Goal: Task Accomplishment & Management: Manage account settings

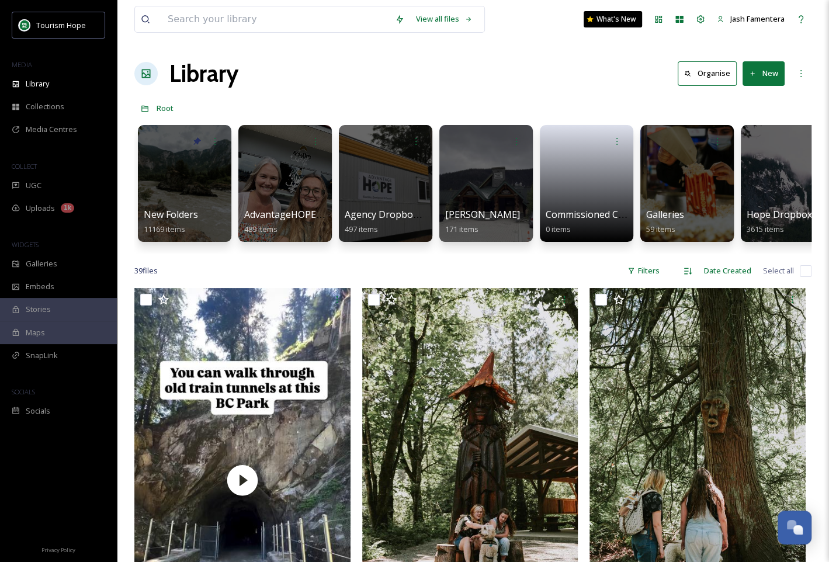
click at [199, 160] on div at bounding box center [184, 183] width 95 height 119
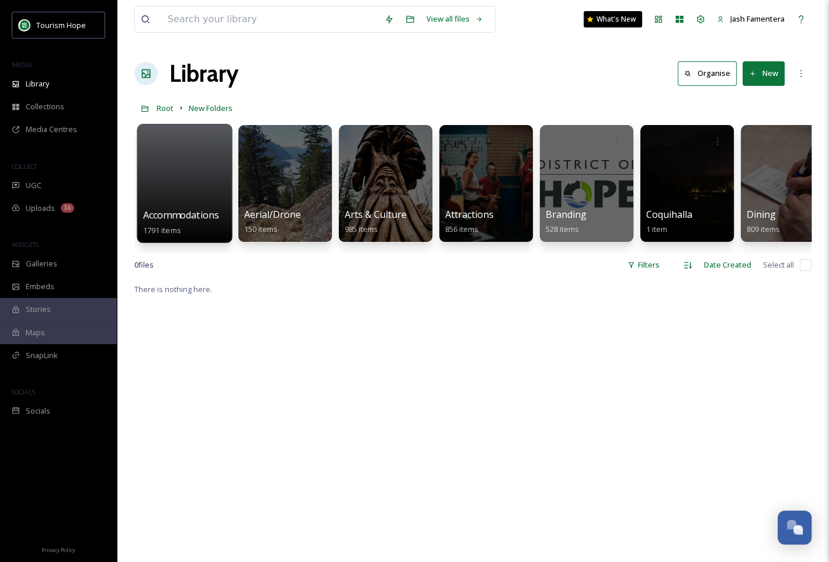
click at [175, 175] on div at bounding box center [184, 183] width 95 height 119
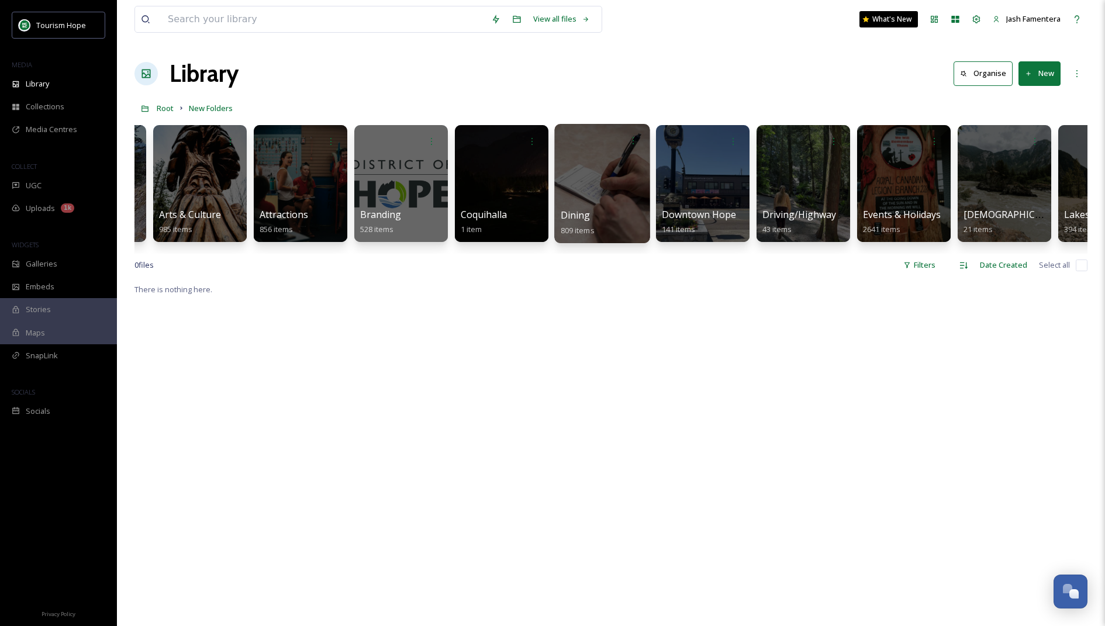
scroll to position [0, 192]
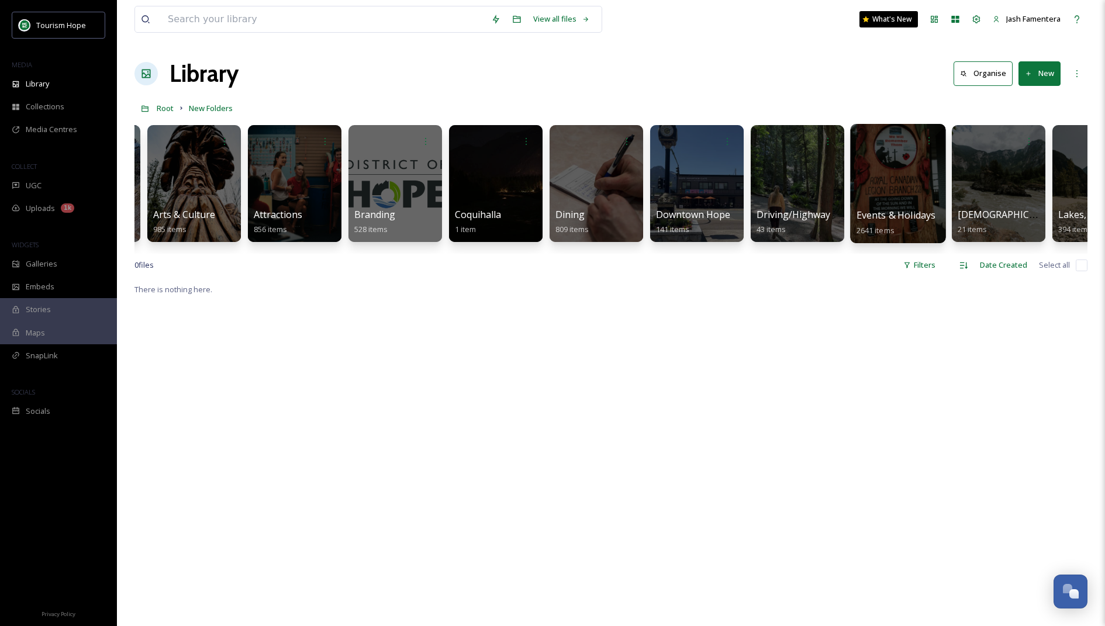
click at [829, 174] on div at bounding box center [897, 183] width 95 height 119
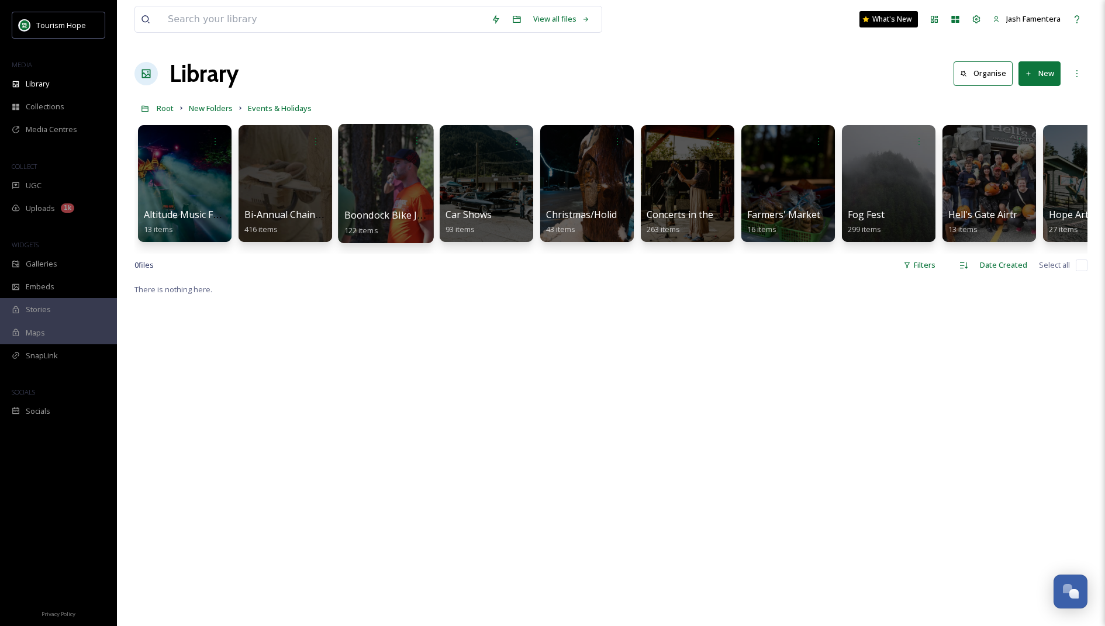
scroll to position [0, 455]
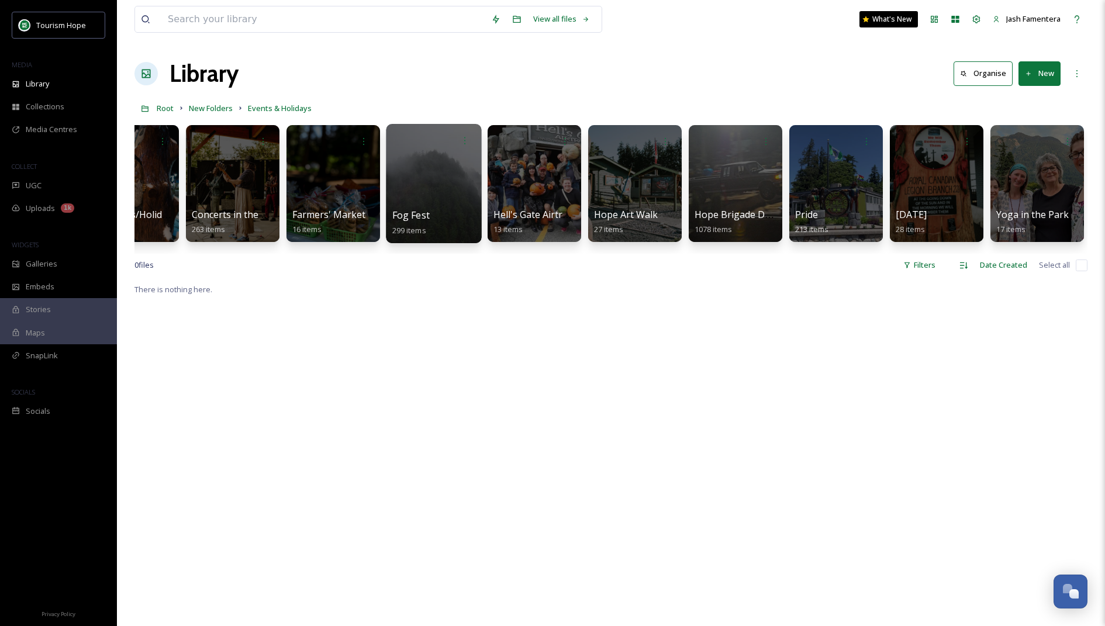
click at [433, 199] on div at bounding box center [433, 183] width 95 height 119
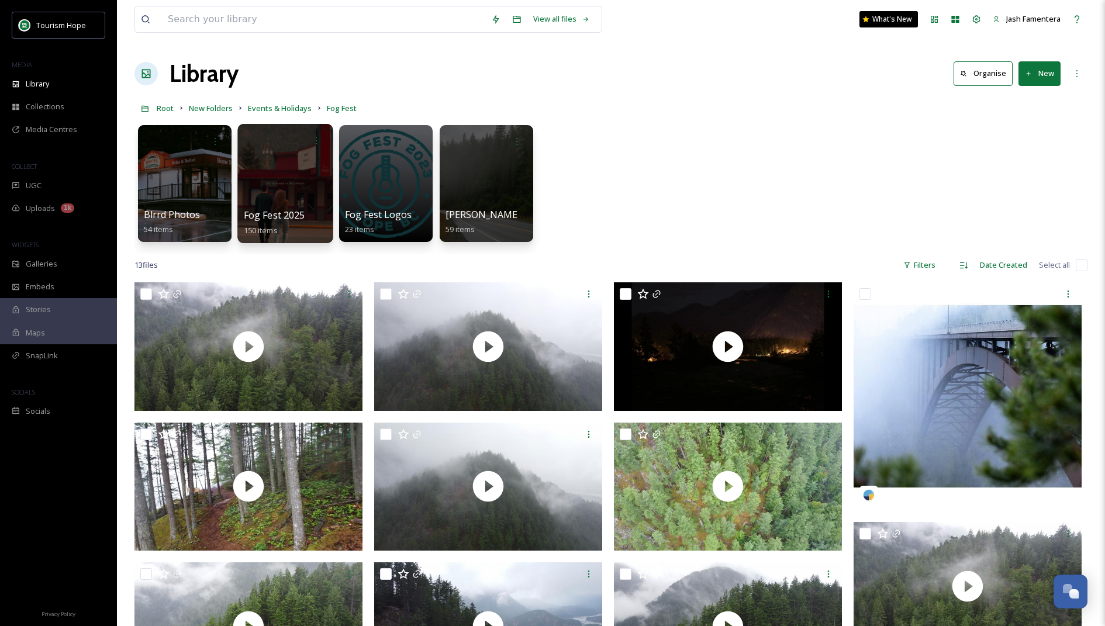
click at [299, 160] on div at bounding box center [284, 183] width 95 height 119
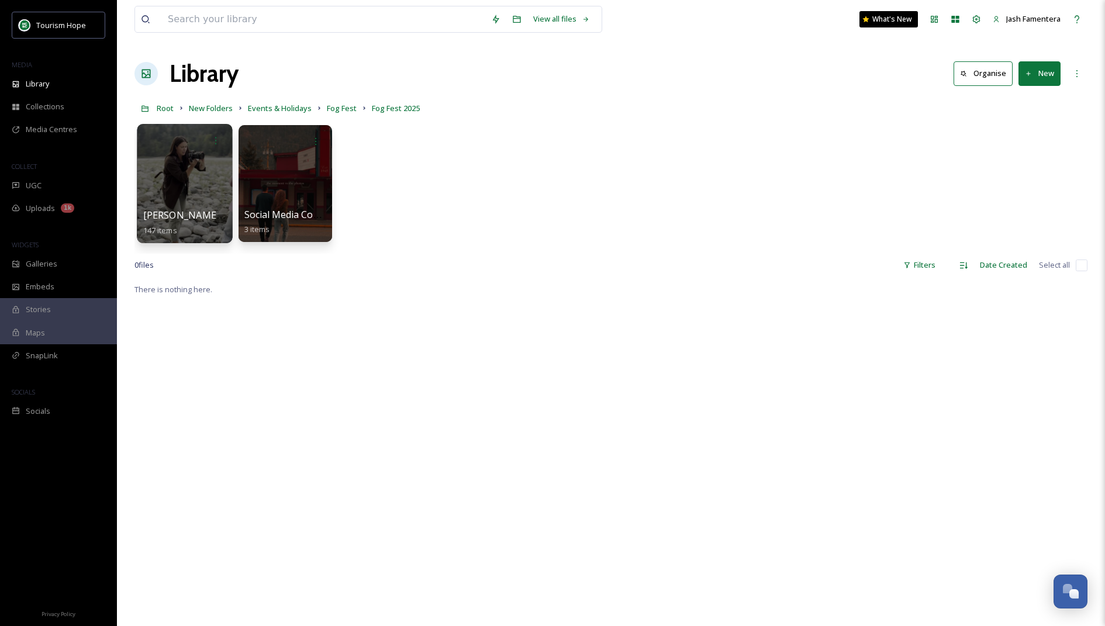
click at [194, 177] on div at bounding box center [184, 183] width 95 height 119
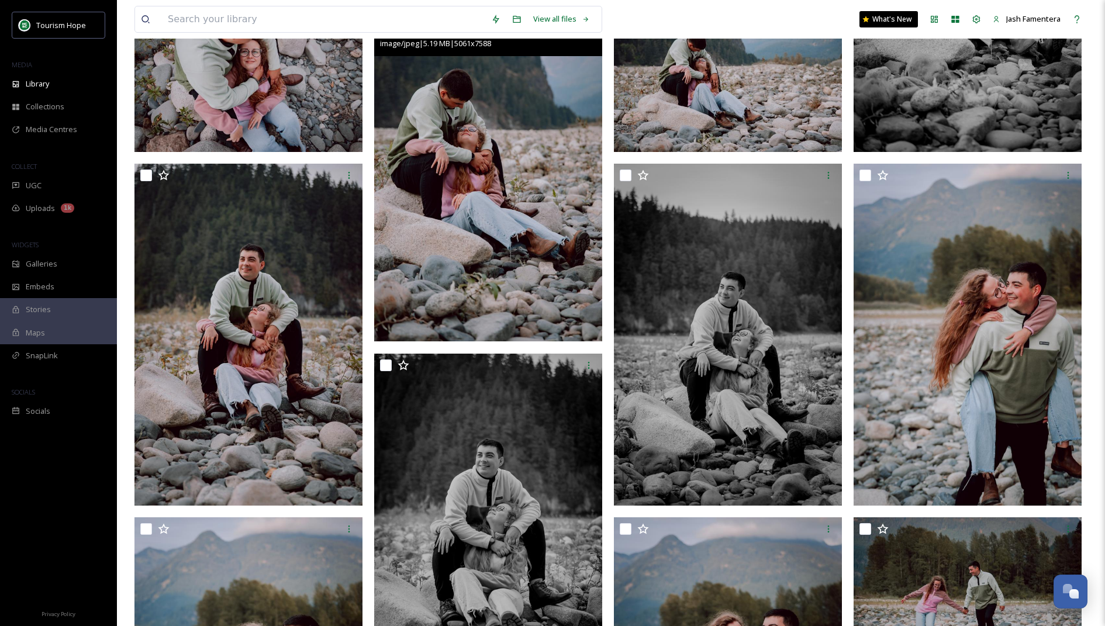
scroll to position [406, 0]
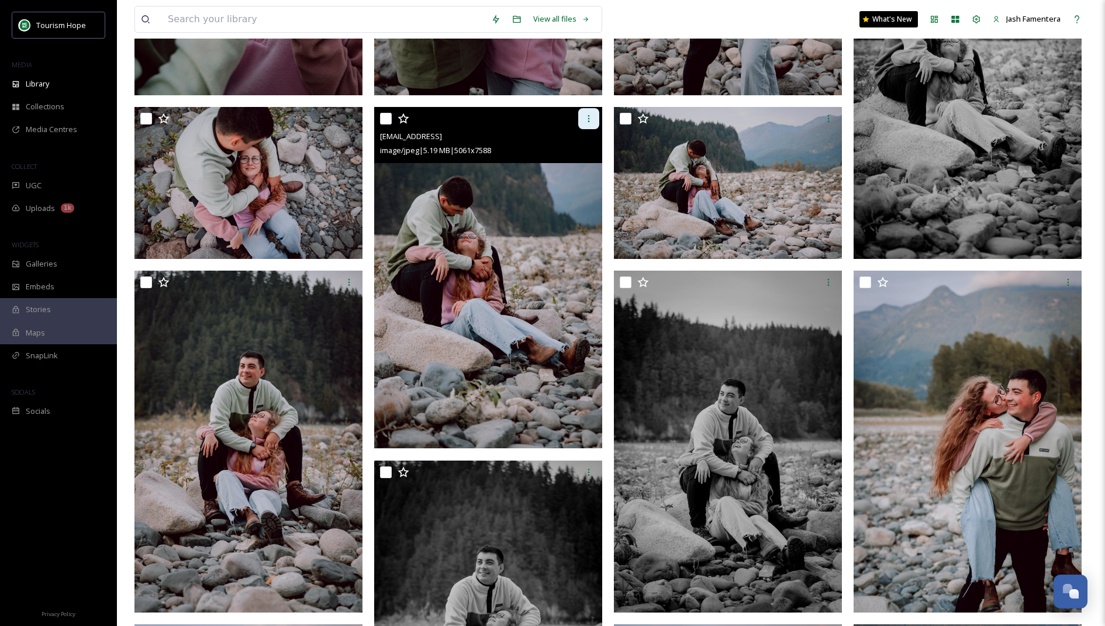
click at [582, 115] on div at bounding box center [588, 118] width 21 height 21
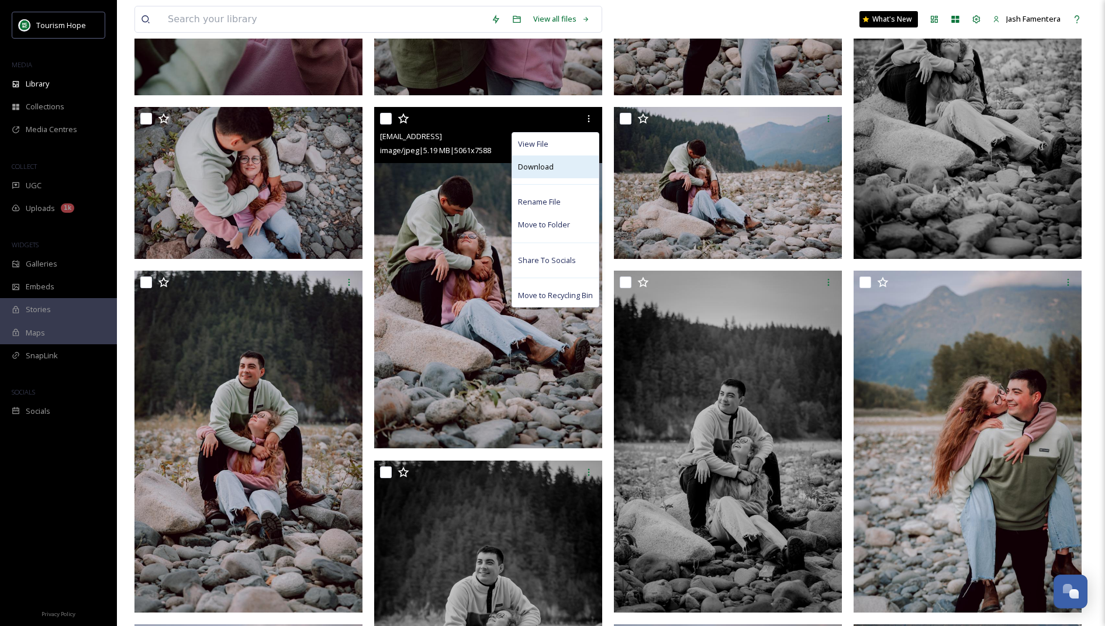
click at [561, 170] on div "Download" at bounding box center [555, 166] width 87 height 23
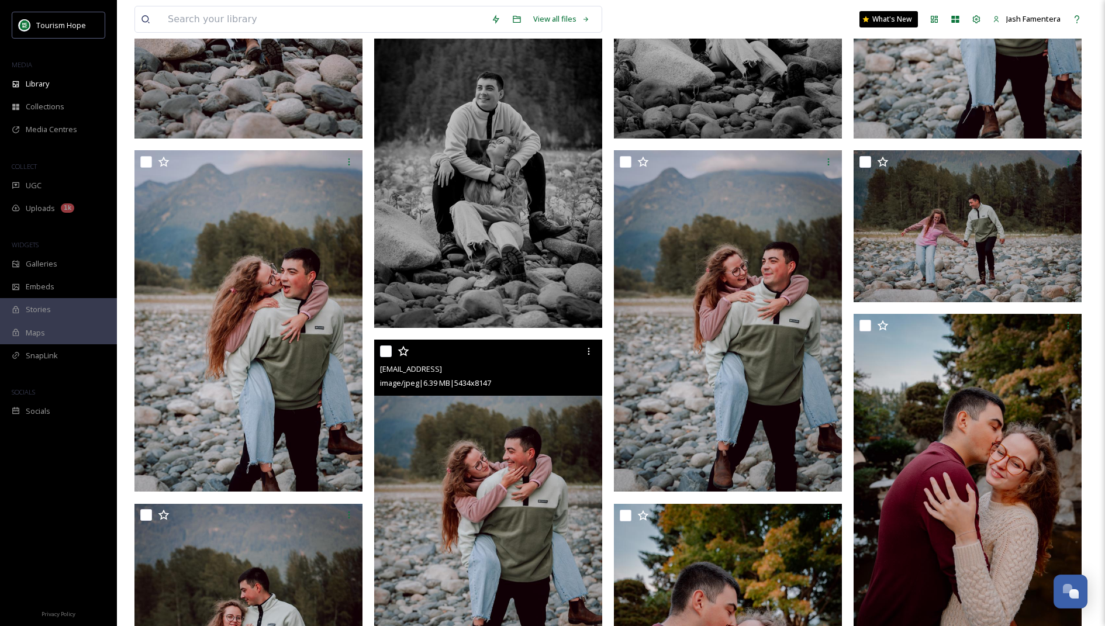
scroll to position [874, 0]
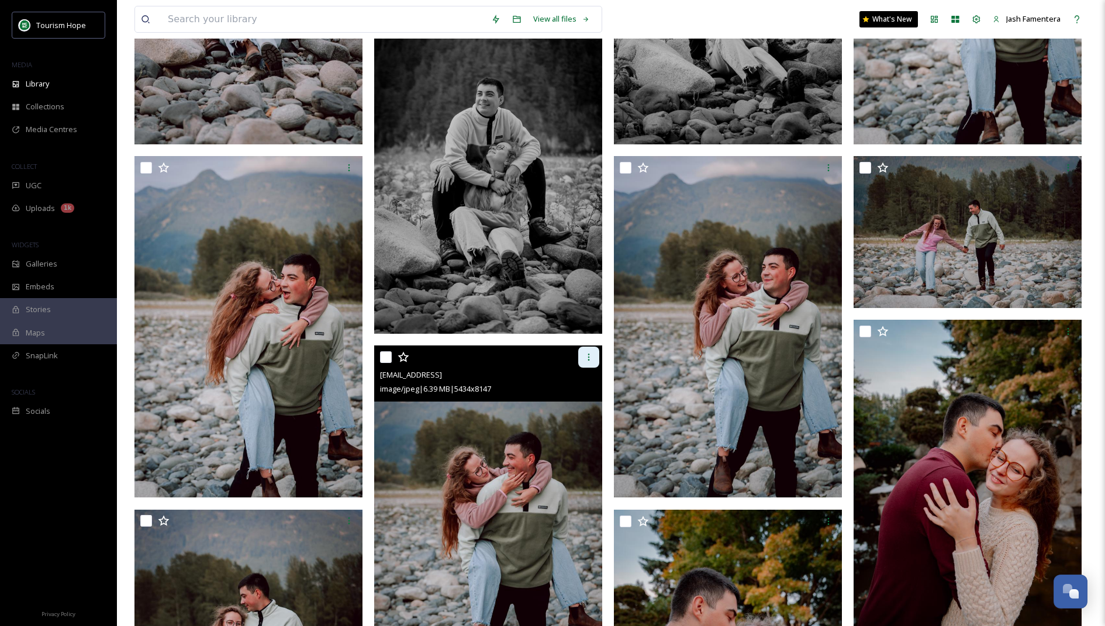
click at [591, 356] on icon at bounding box center [588, 356] width 9 height 9
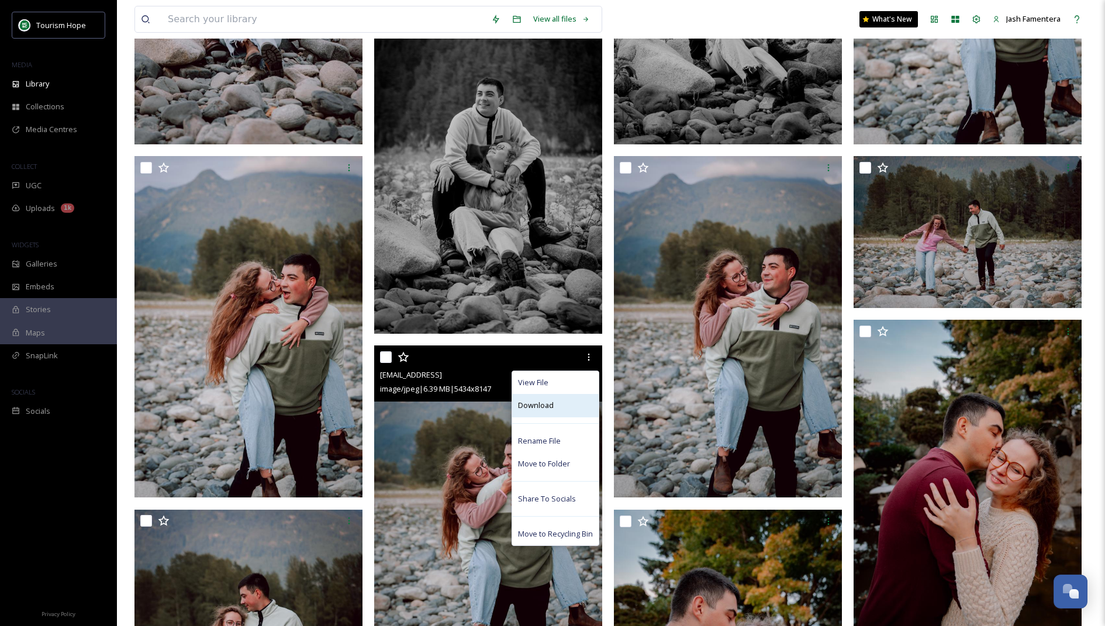
click at [554, 400] on div "Download" at bounding box center [555, 405] width 87 height 23
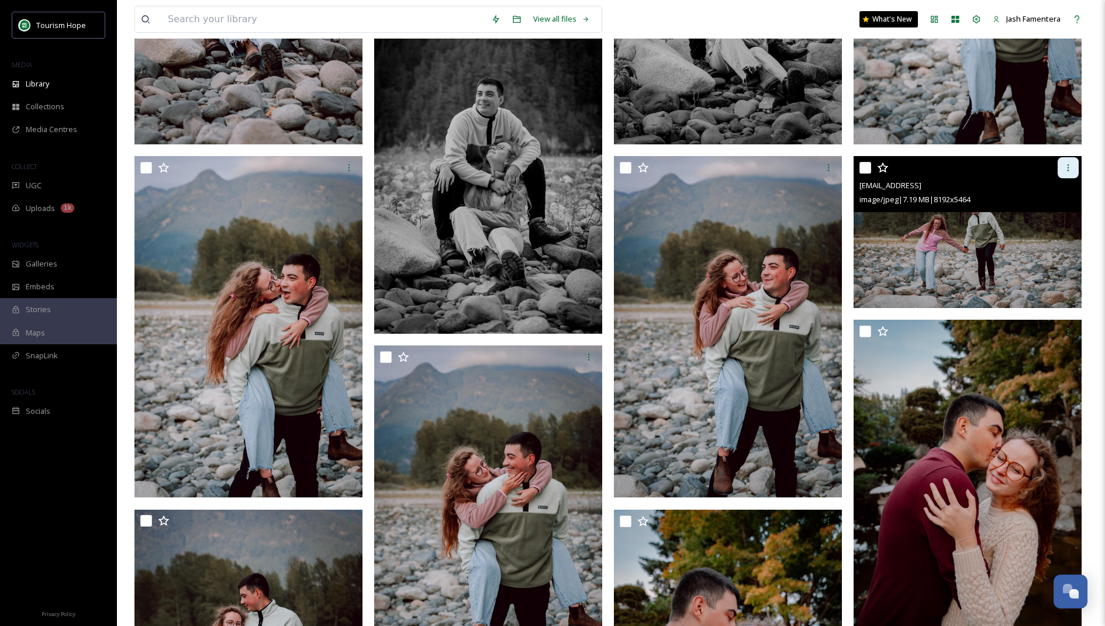
click at [829, 172] on div at bounding box center [1067, 167] width 21 height 21
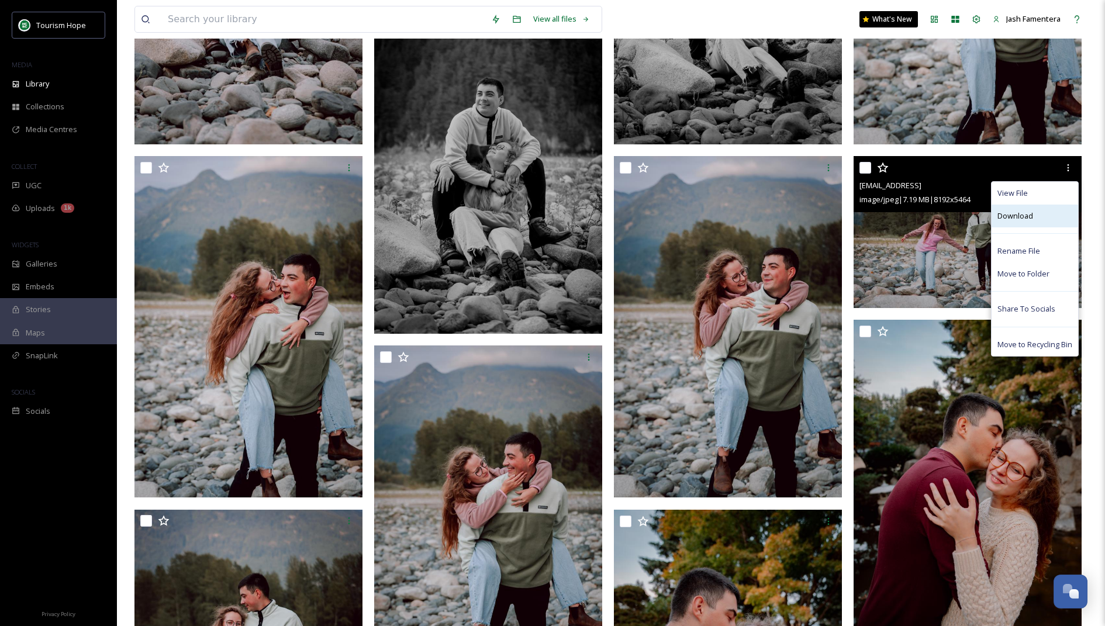
click at [829, 212] on span "Download" at bounding box center [1015, 215] width 36 height 11
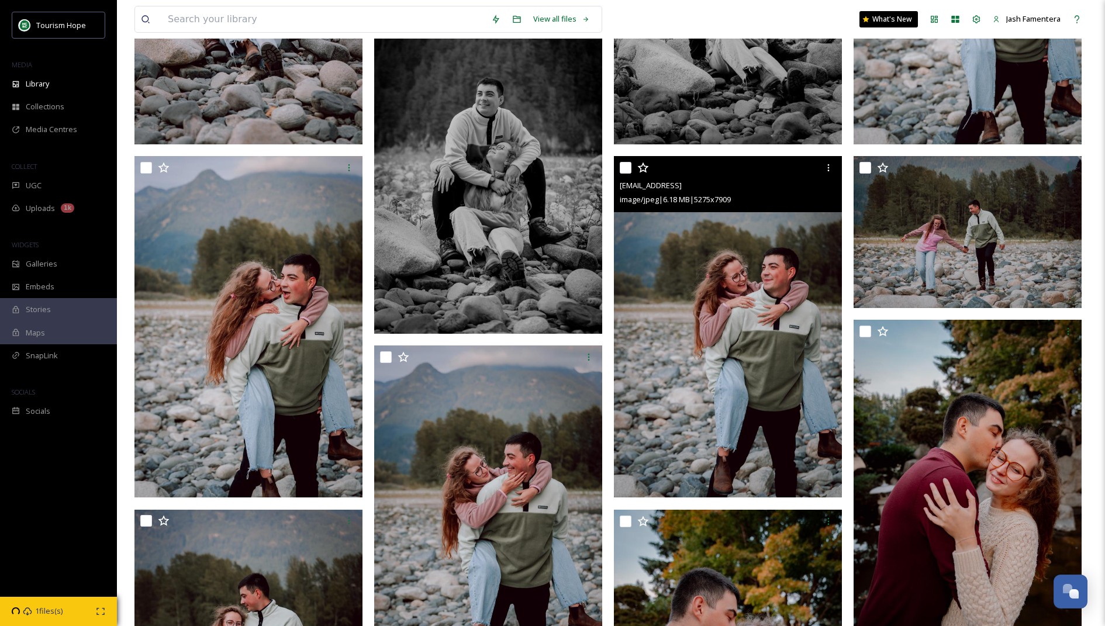
click at [829, 173] on div "[EMAIL_ADDRESS] image/jpeg | 6.18 MB | 5275 x 7909" at bounding box center [728, 184] width 228 height 56
click at [829, 171] on icon at bounding box center [828, 167] width 9 height 9
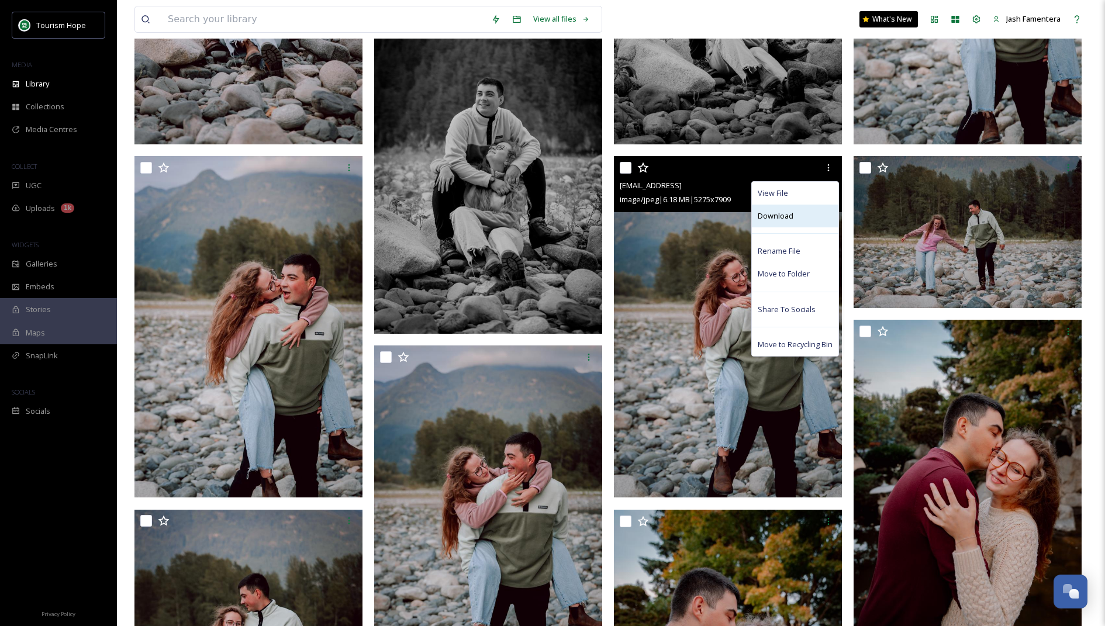
click at [800, 223] on div "Download" at bounding box center [795, 216] width 87 height 23
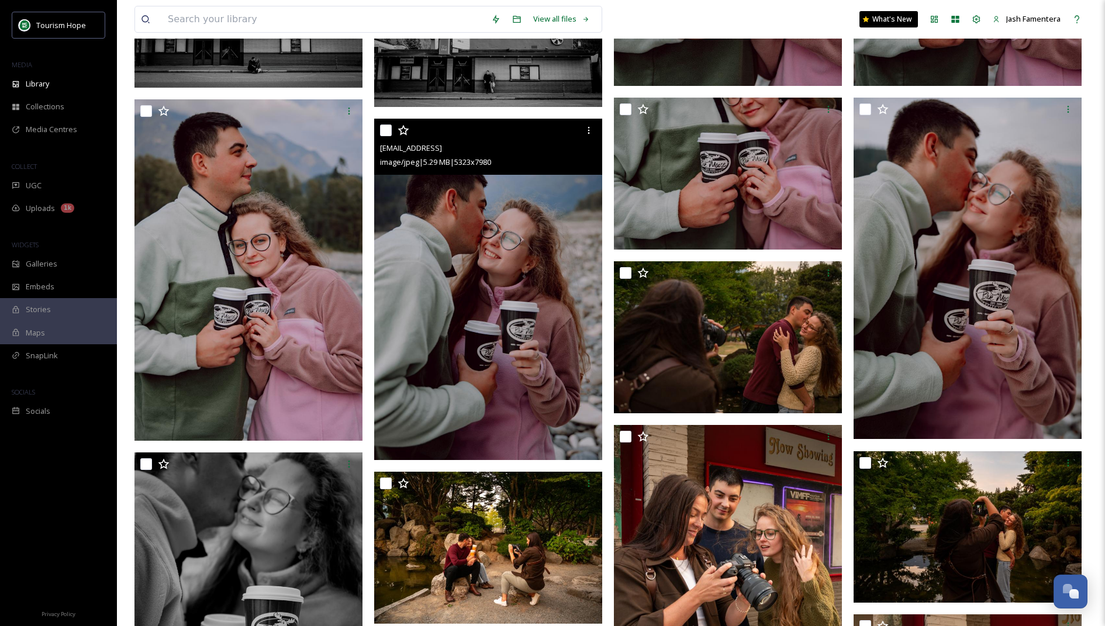
scroll to position [7263, 0]
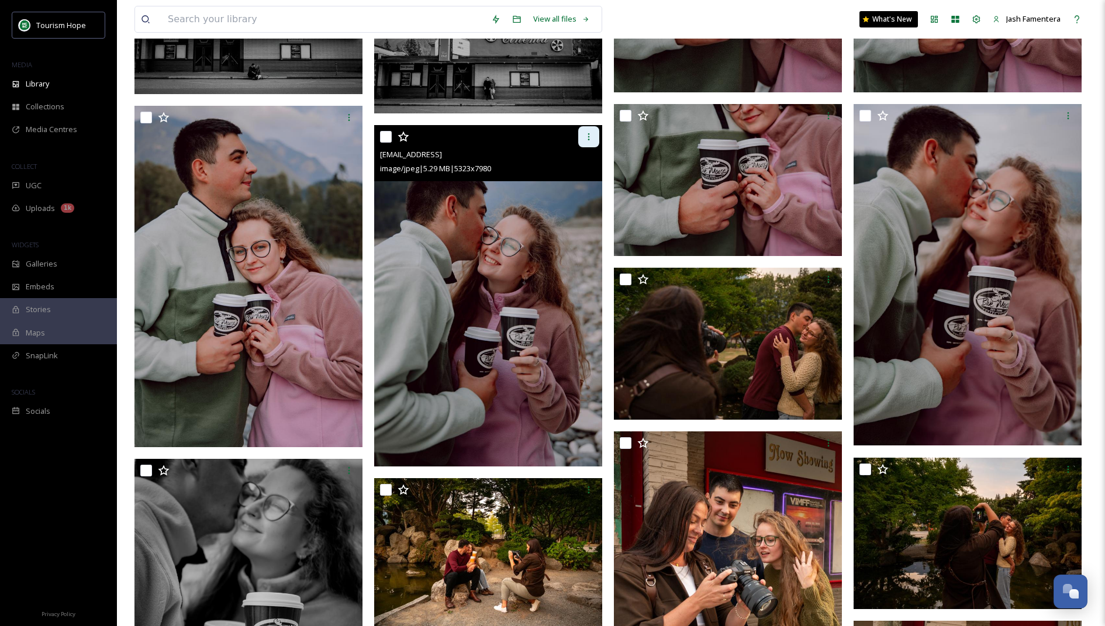
click at [594, 141] on div at bounding box center [588, 136] width 21 height 21
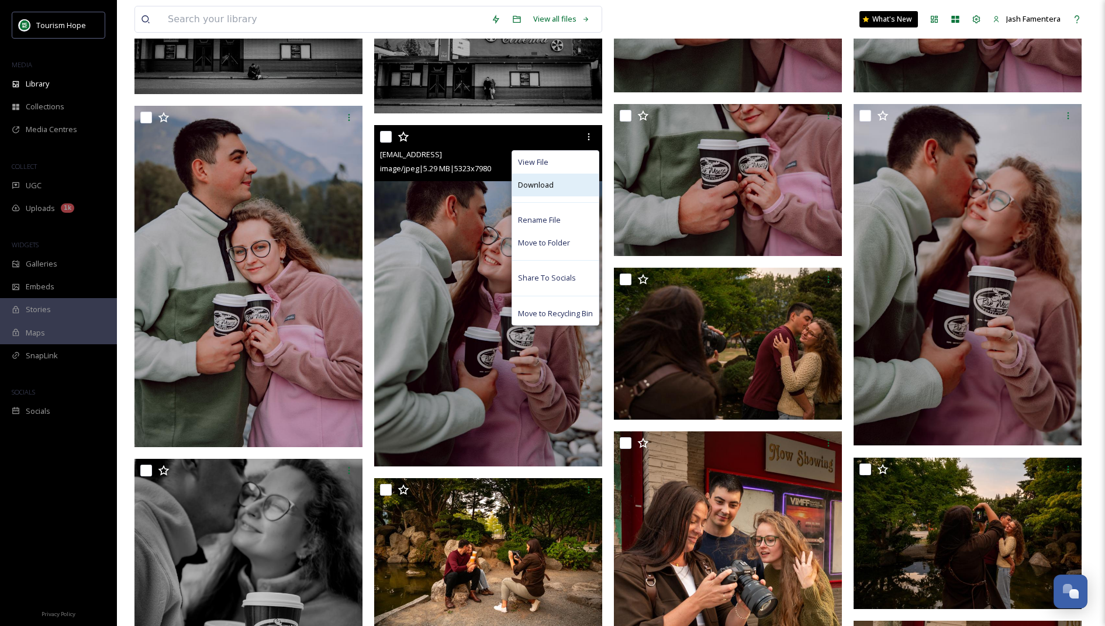
click at [571, 188] on div "Download" at bounding box center [555, 185] width 87 height 23
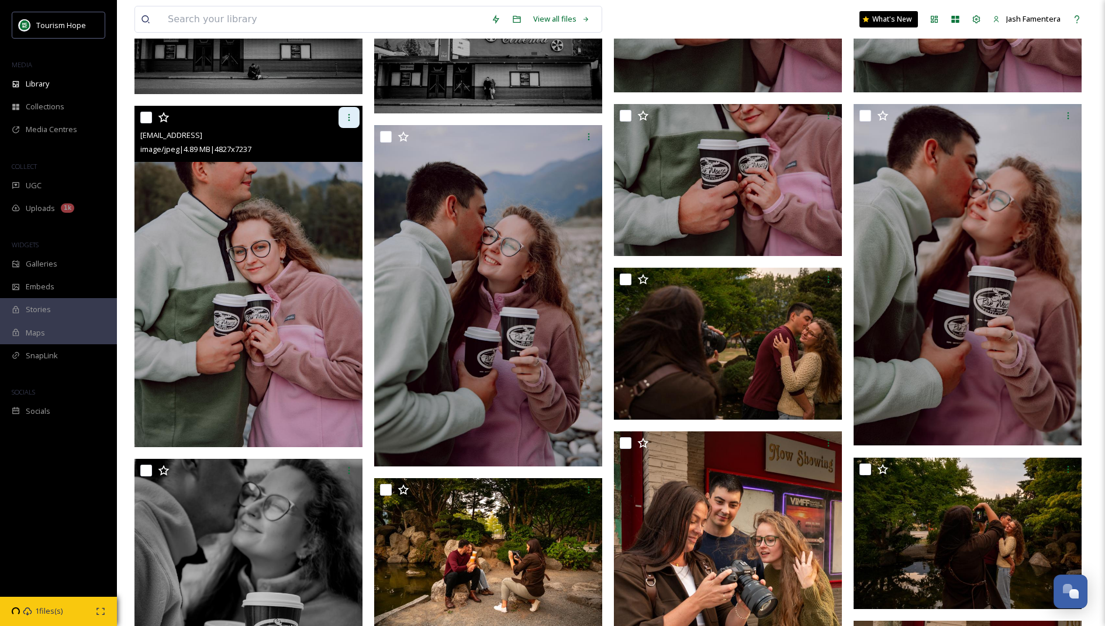
click at [345, 115] on icon at bounding box center [348, 117] width 9 height 9
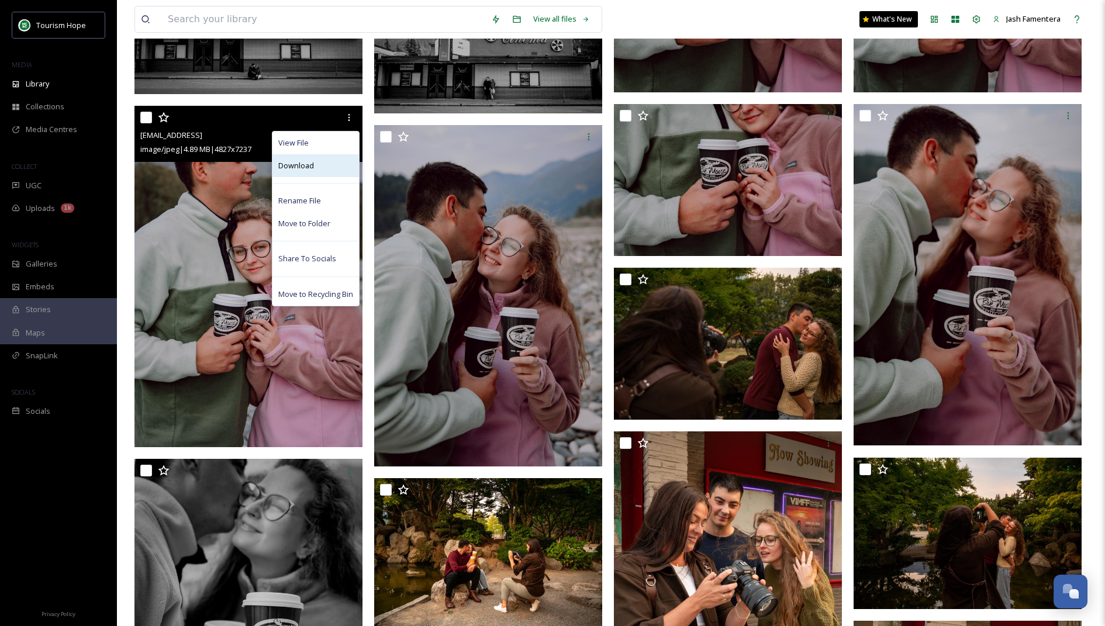
click at [326, 165] on div "Download" at bounding box center [315, 165] width 87 height 23
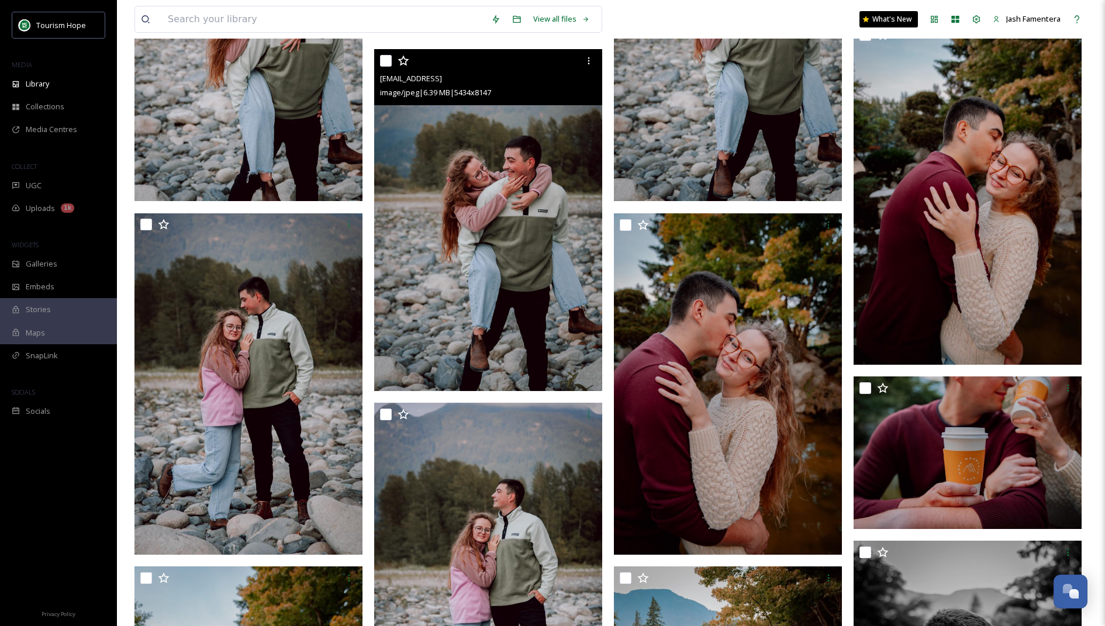
scroll to position [1171, 0]
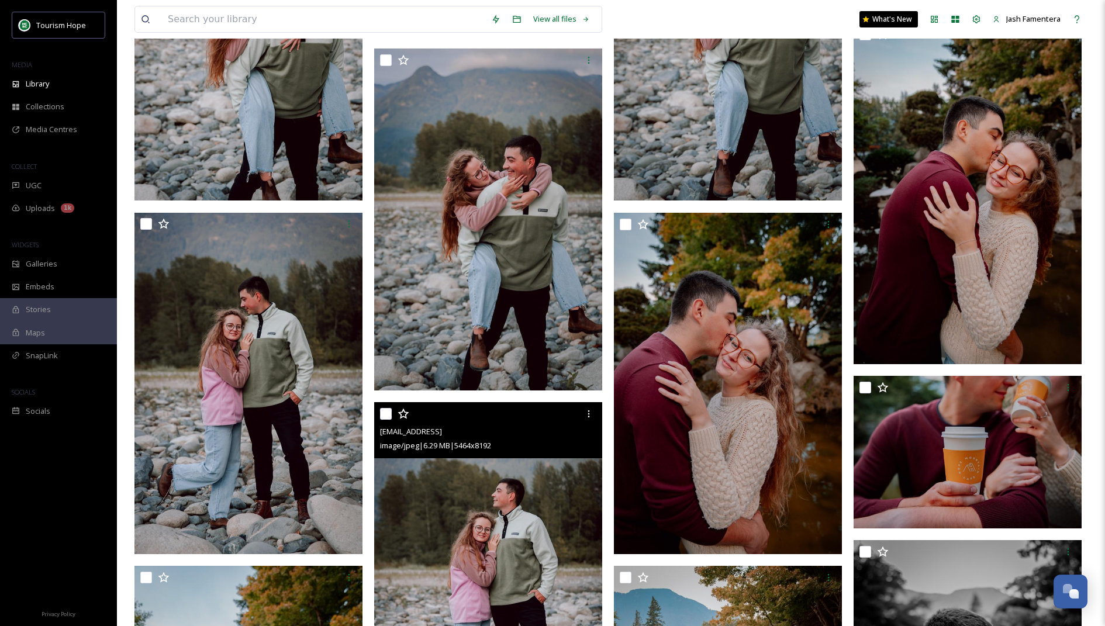
click at [468, 424] on div "[EMAIL_ADDRESS]" at bounding box center [489, 431] width 219 height 14
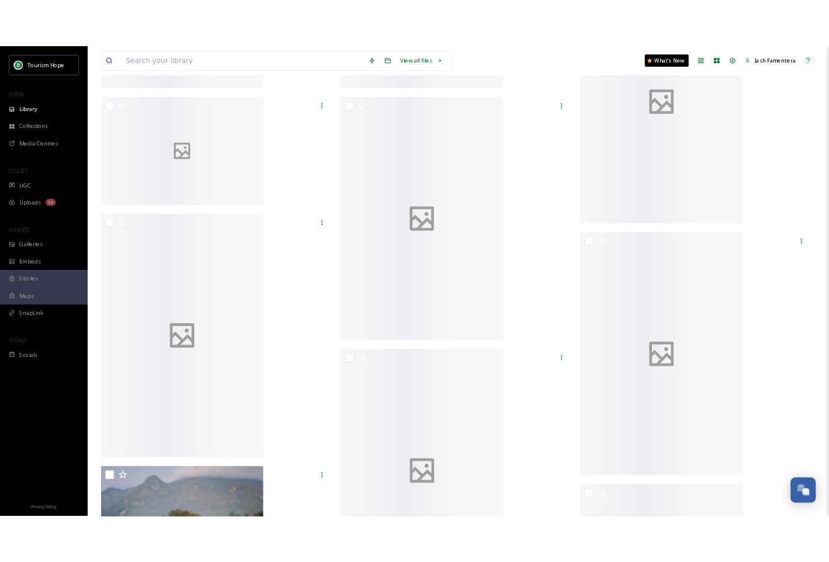
scroll to position [697, 0]
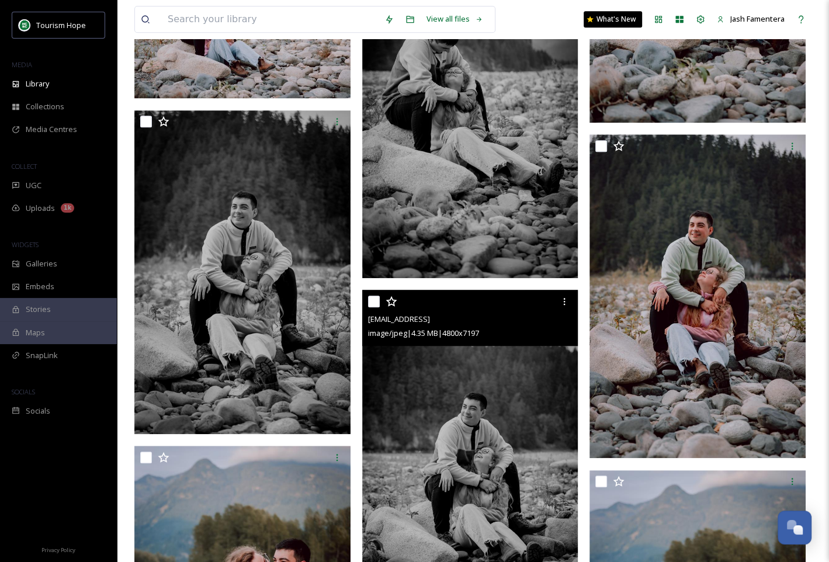
click at [428, 396] on img at bounding box center [470, 452] width 216 height 324
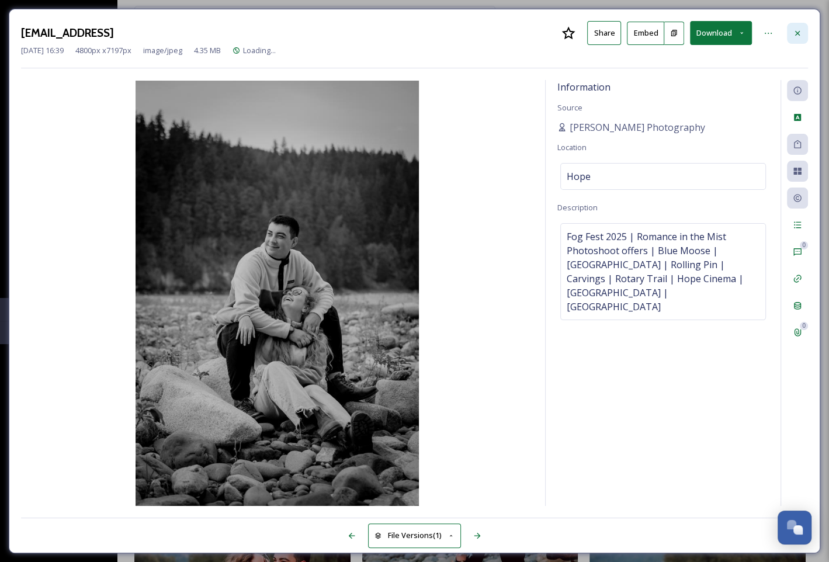
click at [793, 27] on div at bounding box center [797, 33] width 21 height 21
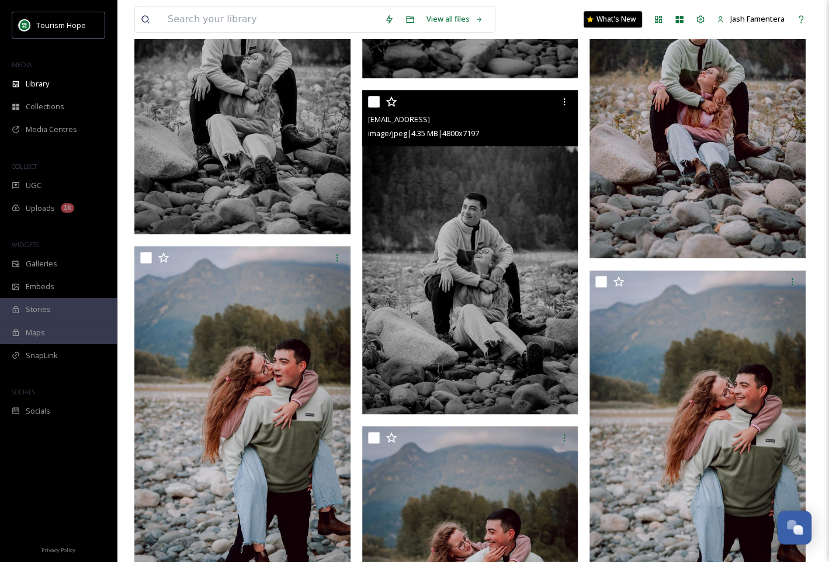
scroll to position [870, 0]
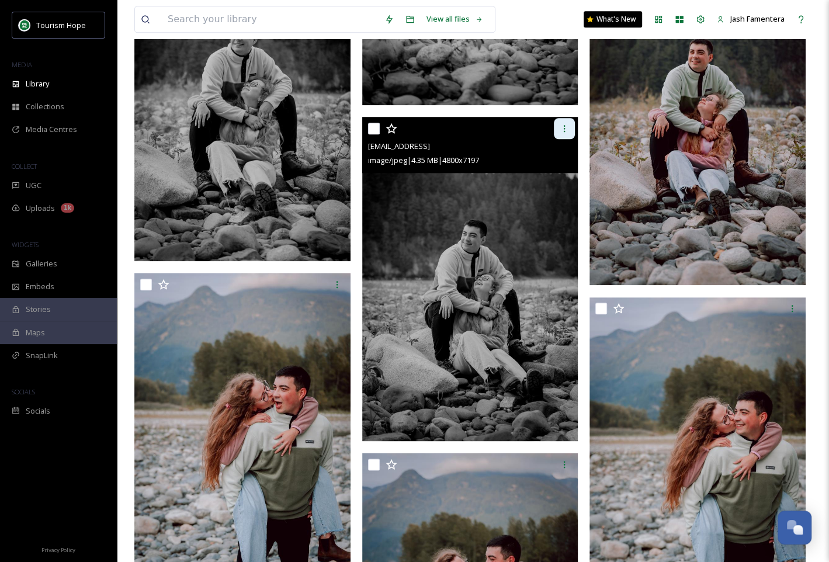
click at [562, 130] on icon at bounding box center [564, 128] width 9 height 9
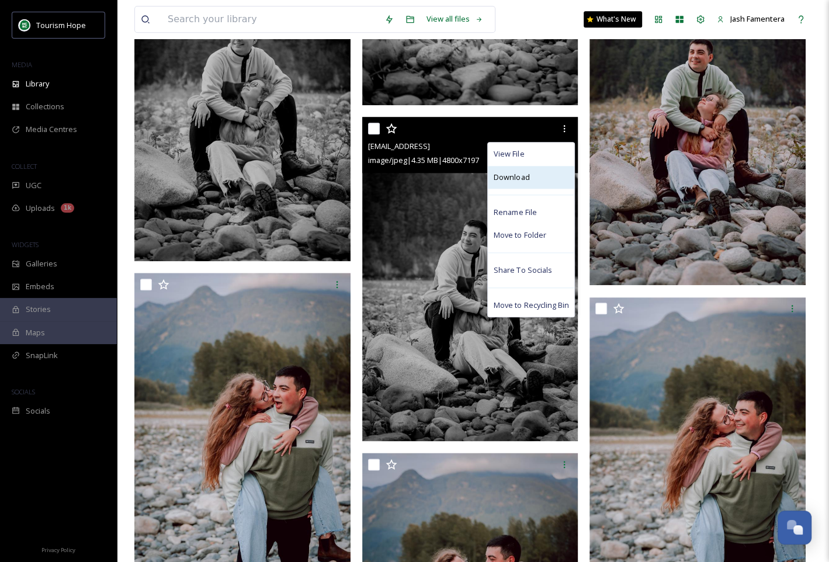
click at [545, 184] on div "Download" at bounding box center [531, 177] width 87 height 23
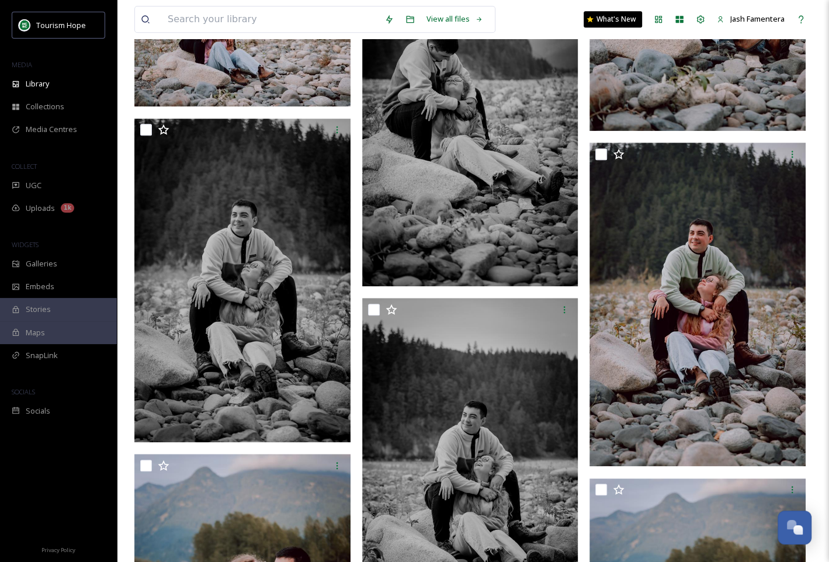
scroll to position [689, 0]
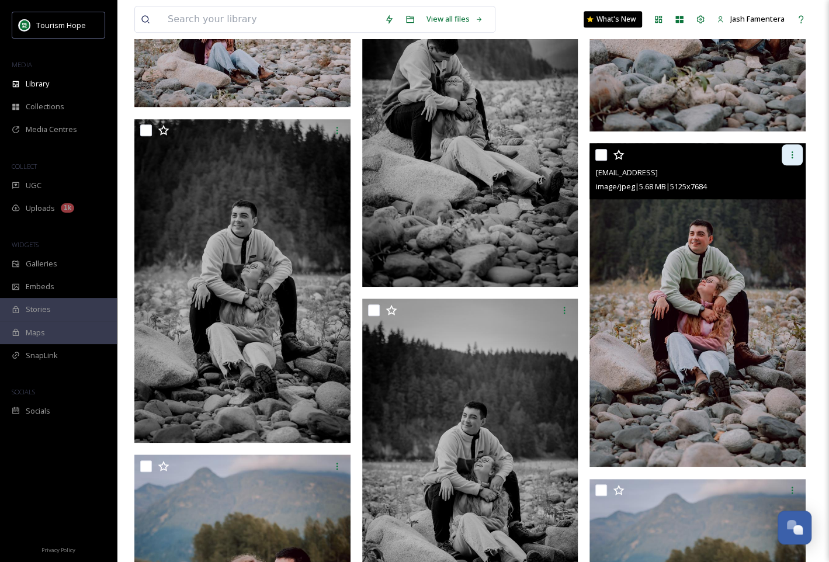
click at [782, 158] on div at bounding box center [792, 154] width 21 height 21
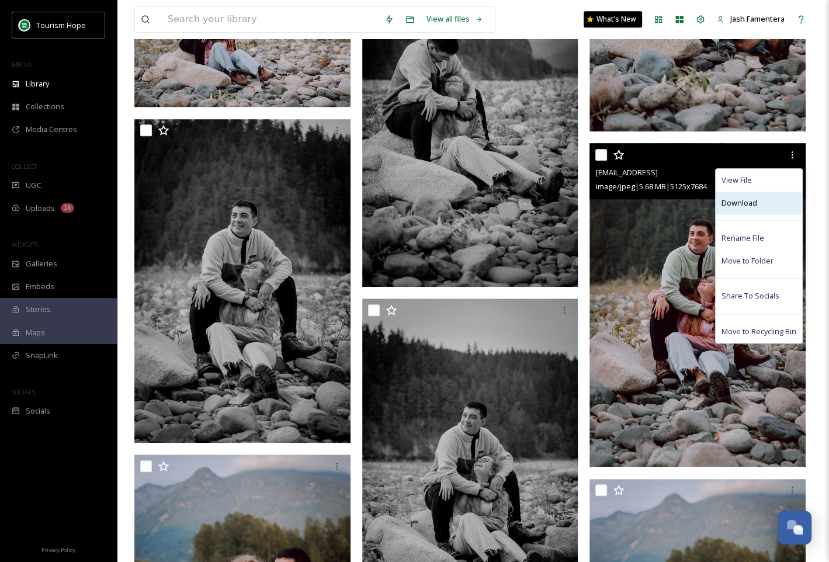
click at [732, 199] on span "Download" at bounding box center [740, 203] width 36 height 11
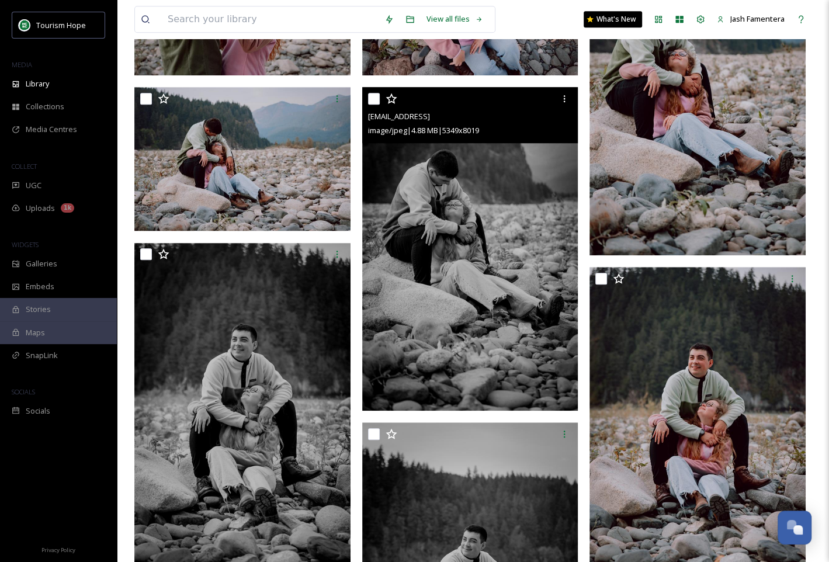
scroll to position [567, 0]
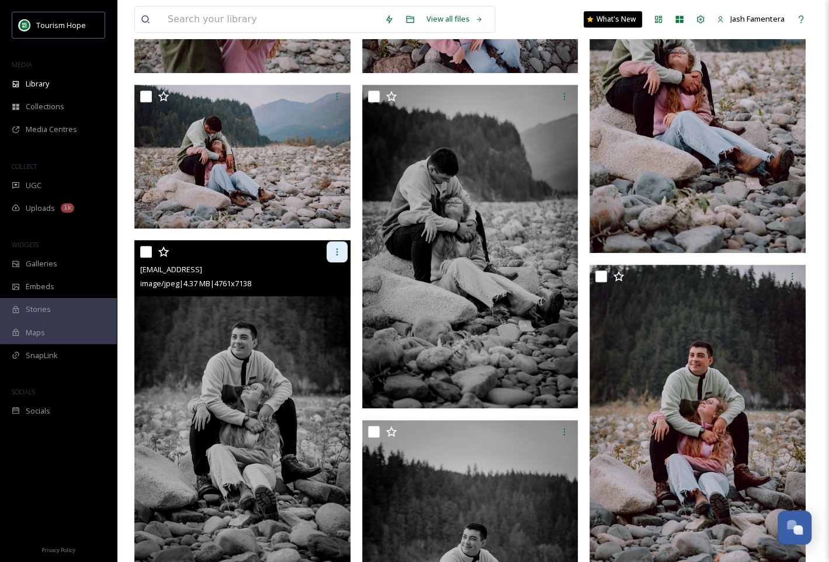
click at [334, 253] on icon at bounding box center [337, 251] width 9 height 9
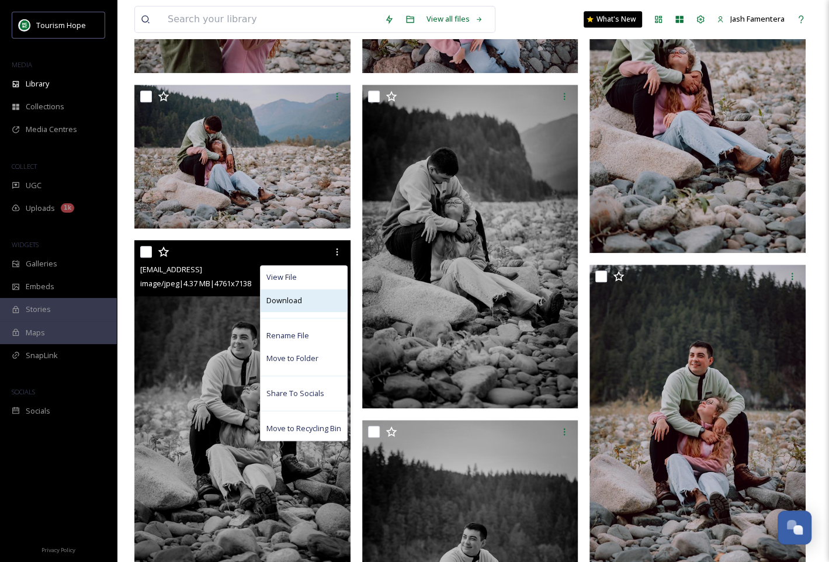
click at [310, 299] on div "Download" at bounding box center [304, 300] width 87 height 23
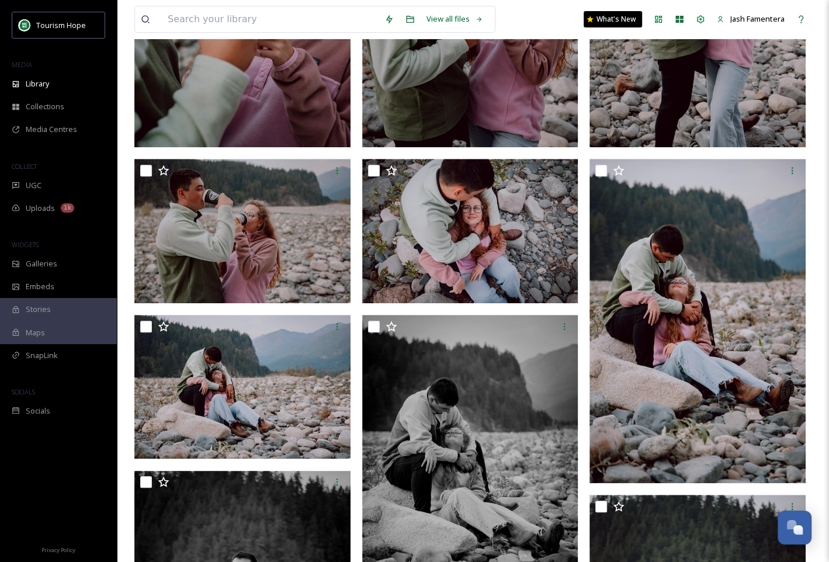
scroll to position [0, 0]
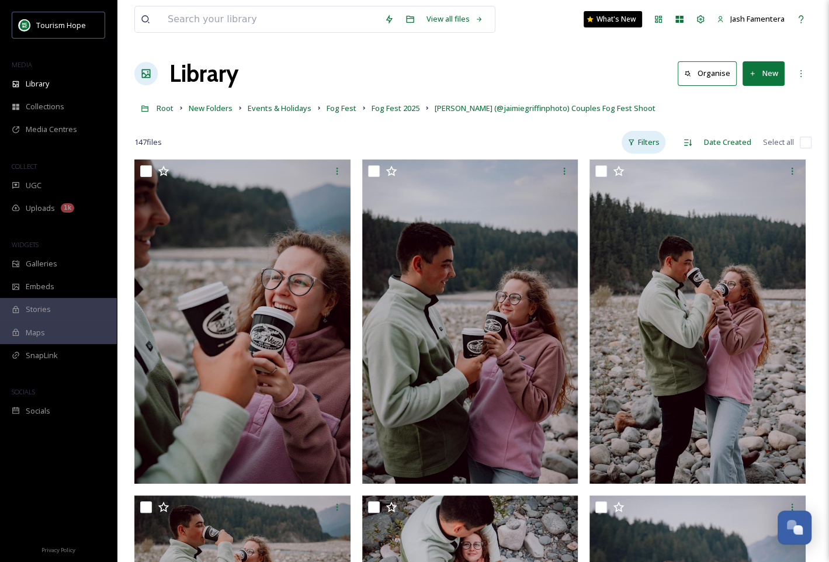
click at [646, 140] on div "Filters" at bounding box center [644, 142] width 44 height 23
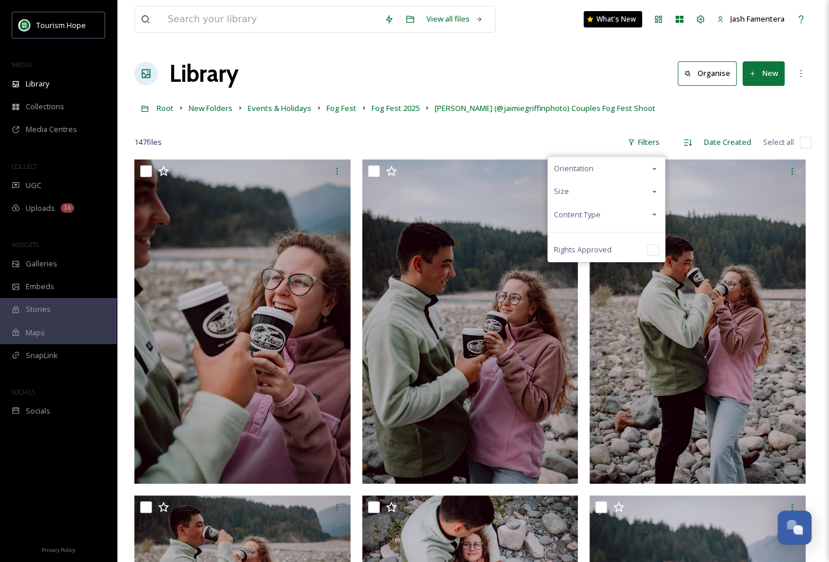
click at [616, 216] on div "Content Type" at bounding box center [606, 214] width 117 height 23
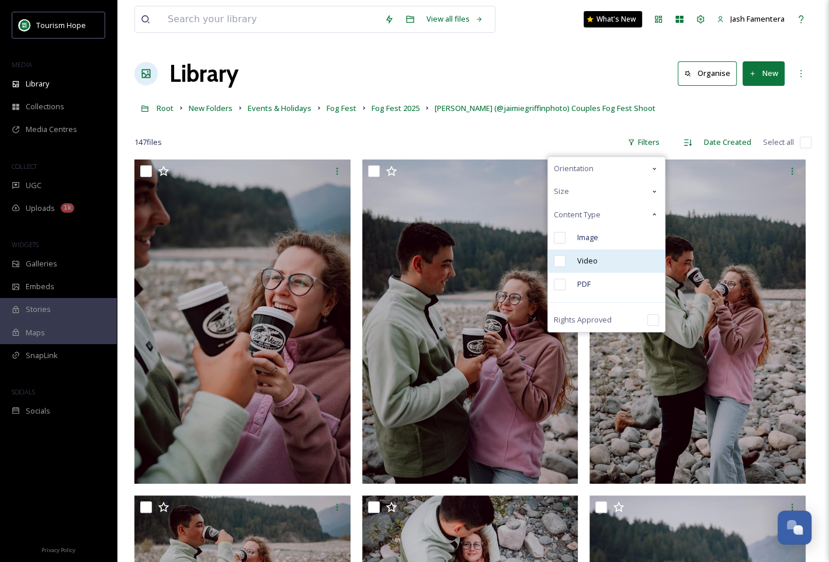
click at [606, 259] on div "Video" at bounding box center [606, 261] width 117 height 23
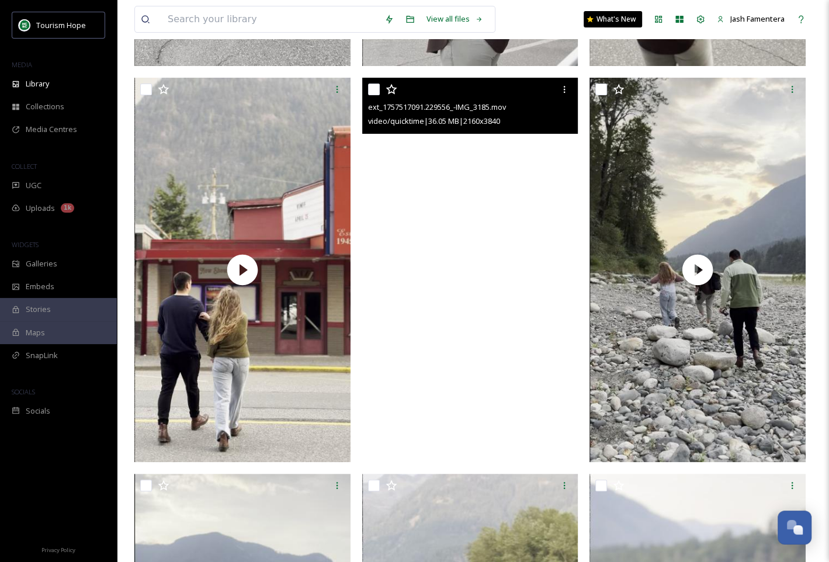
scroll to position [3642, 0]
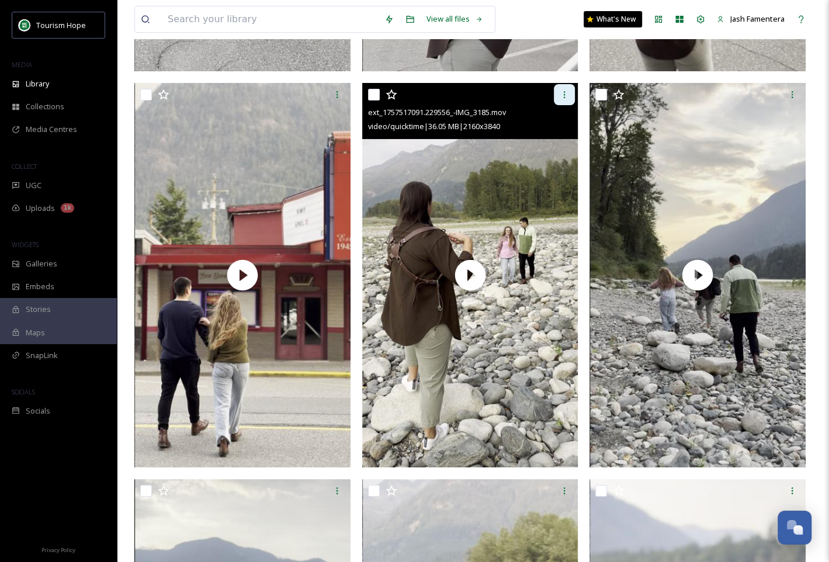
click at [556, 97] on div at bounding box center [564, 94] width 21 height 21
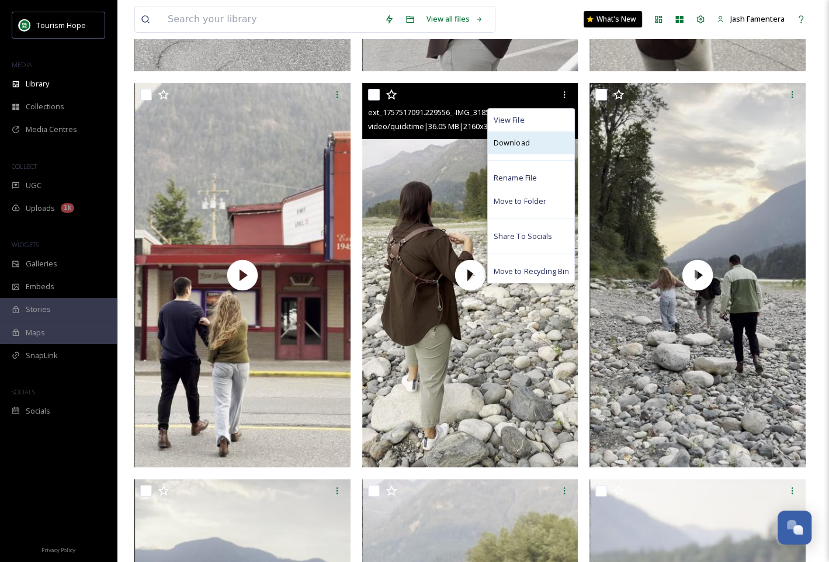
click at [534, 145] on div "Download" at bounding box center [531, 143] width 87 height 23
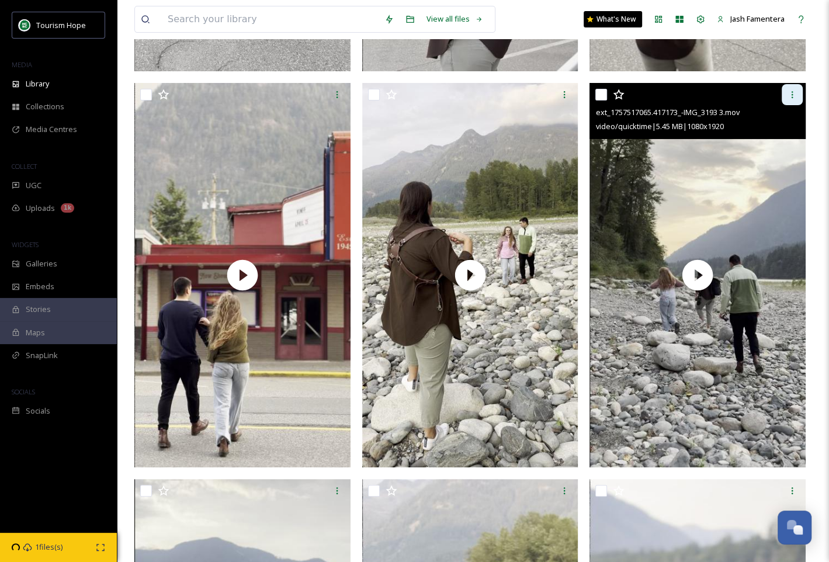
click at [795, 84] on div at bounding box center [792, 94] width 21 height 21
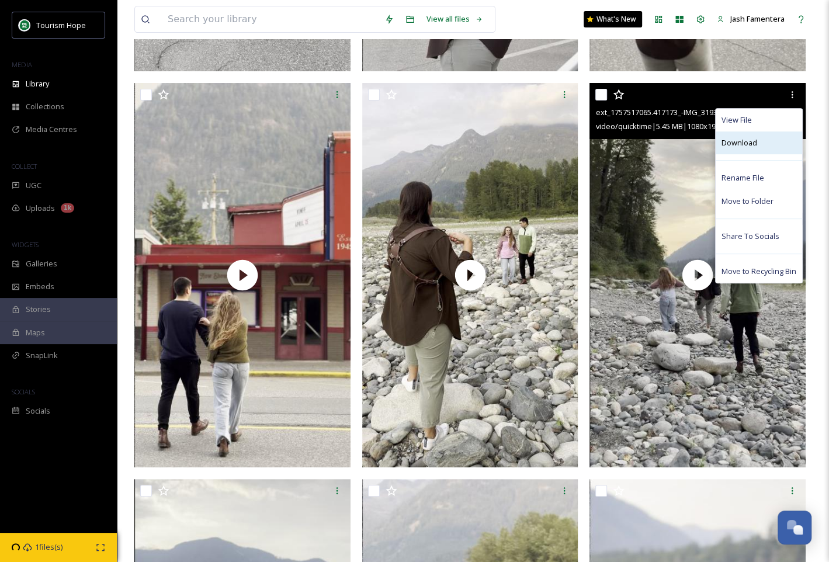
click at [764, 139] on div "Download" at bounding box center [759, 143] width 87 height 23
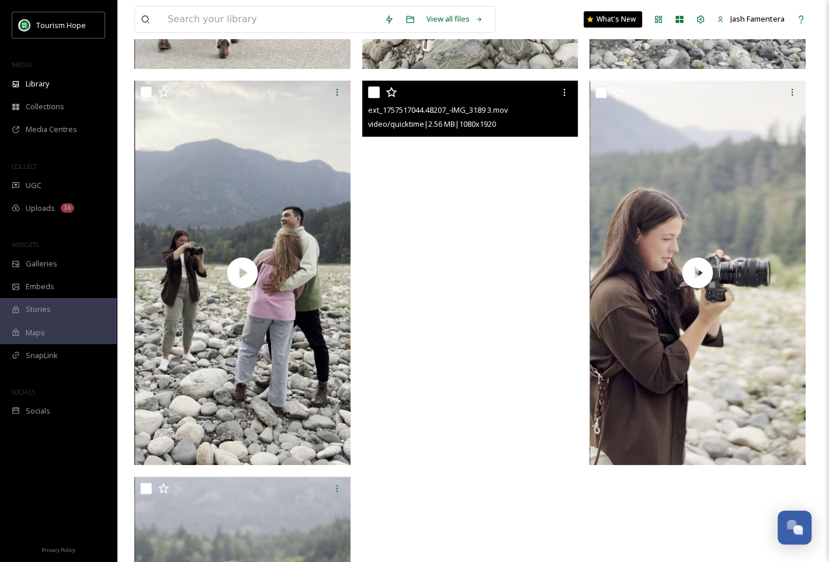
scroll to position [4049, 0]
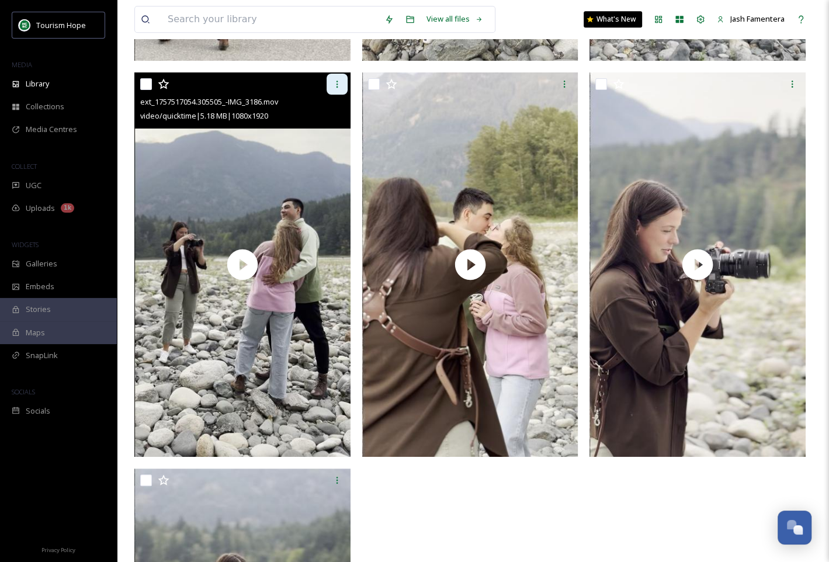
click at [328, 87] on div at bounding box center [337, 84] width 21 height 21
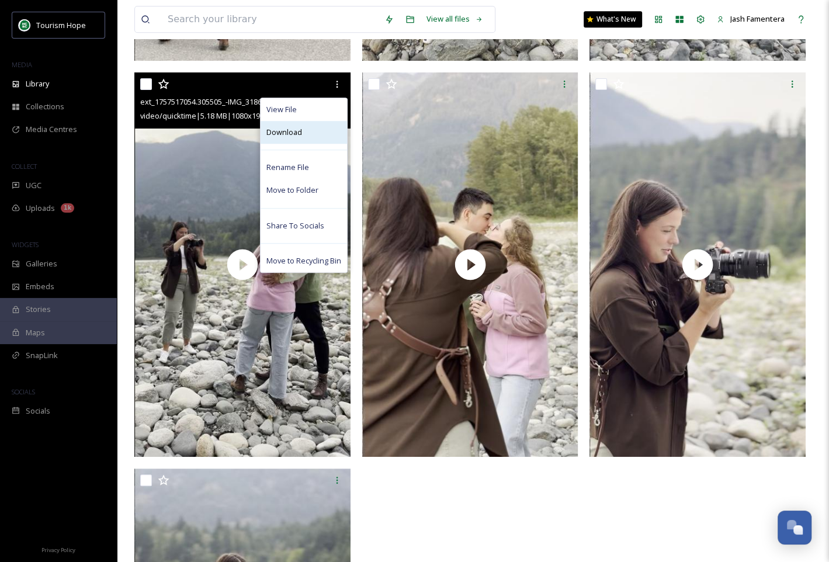
click at [325, 134] on div "Download" at bounding box center [304, 132] width 87 height 23
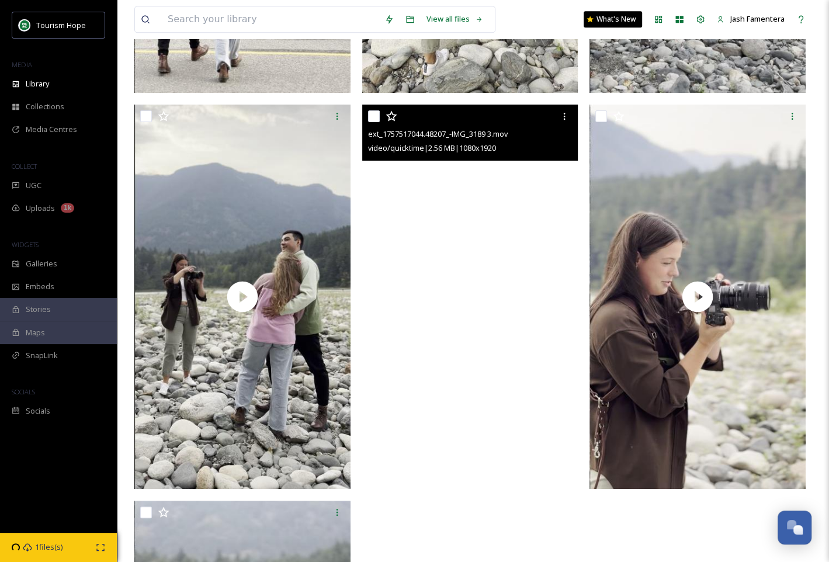
scroll to position [4023, 0]
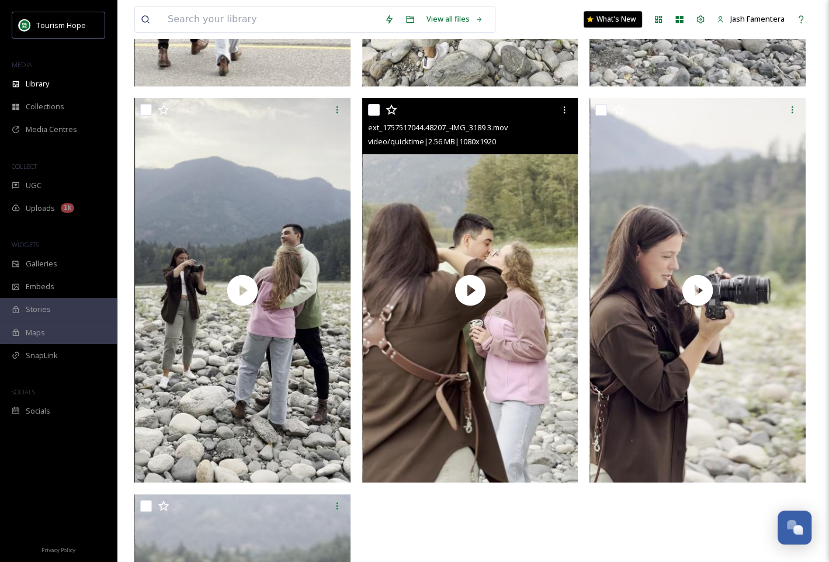
click at [565, 120] on div "ext_1757517044.48207_-IMG_3189 3.mov" at bounding box center [472, 127] width 208 height 14
click at [563, 114] on div at bounding box center [564, 109] width 21 height 21
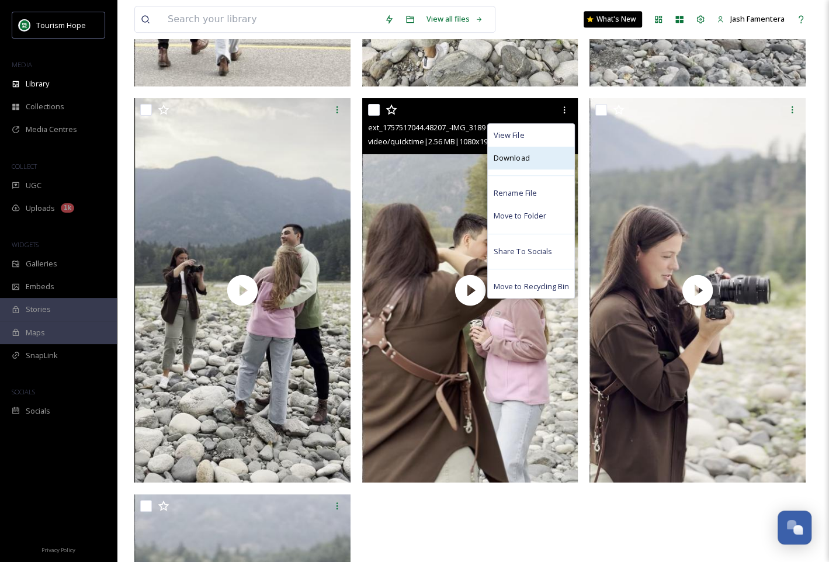
click at [544, 162] on div "Download" at bounding box center [531, 158] width 87 height 23
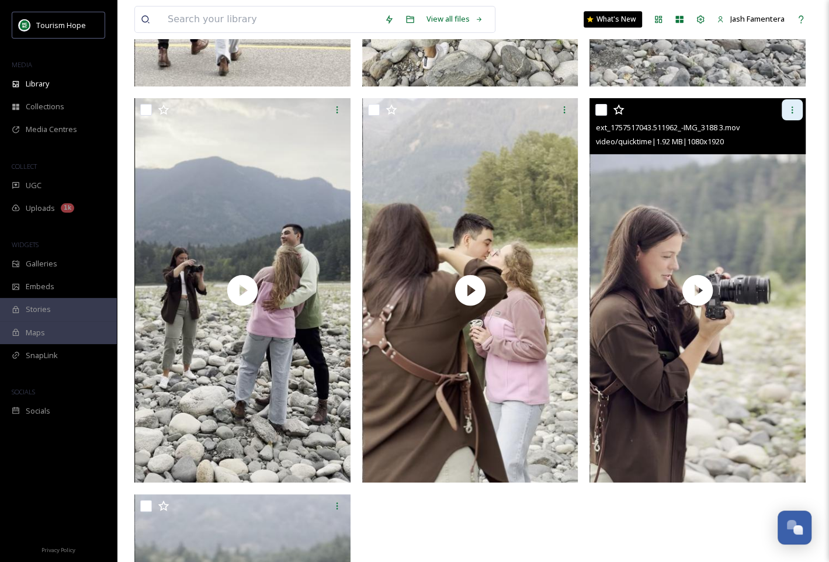
click at [790, 115] on div at bounding box center [792, 109] width 21 height 21
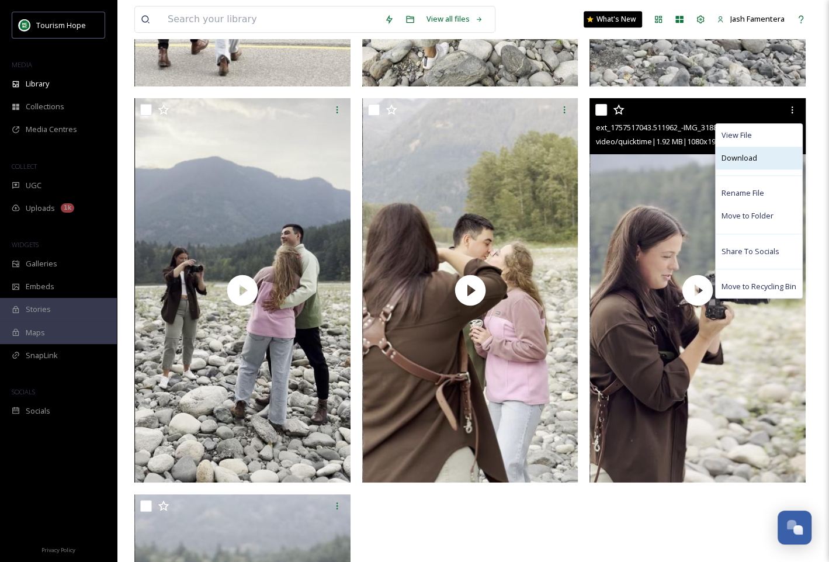
click at [777, 154] on div "Download" at bounding box center [759, 158] width 87 height 23
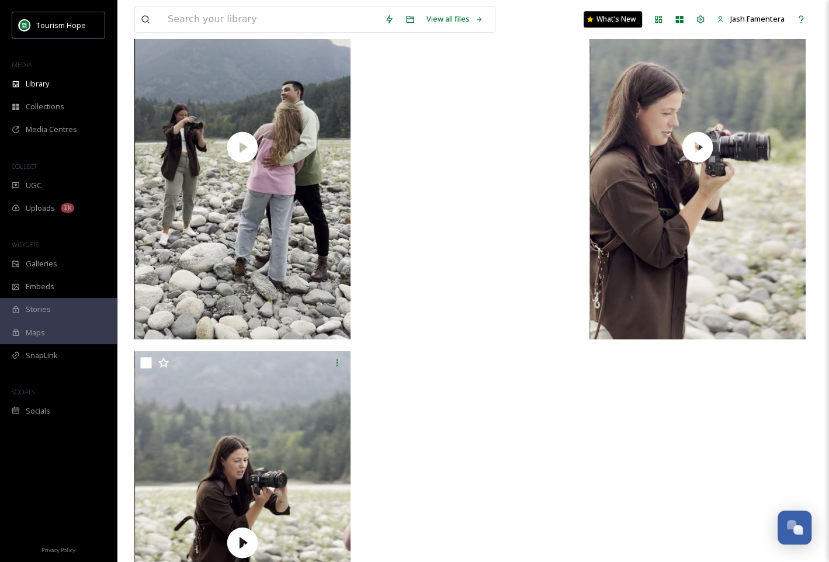
scroll to position [4359, 0]
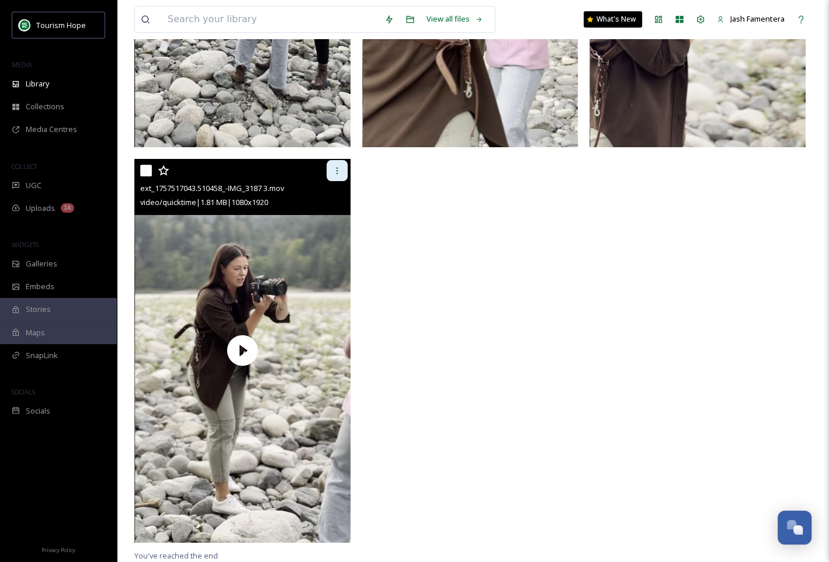
click at [332, 164] on div at bounding box center [337, 170] width 21 height 21
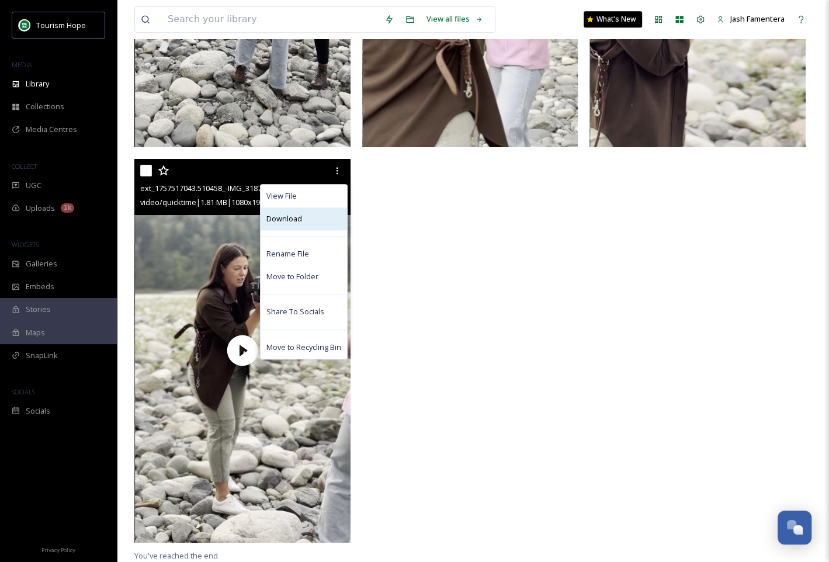
click at [314, 217] on div "Download" at bounding box center [304, 219] width 87 height 23
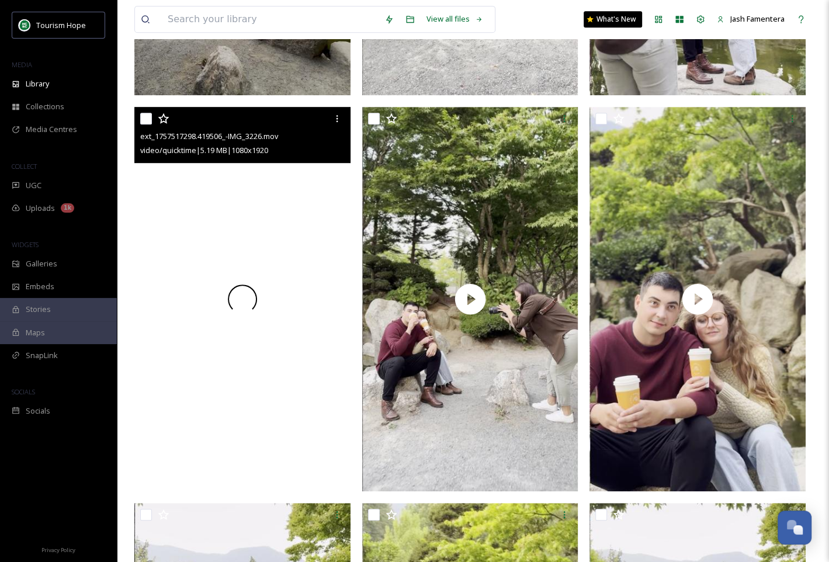
scroll to position [0, 0]
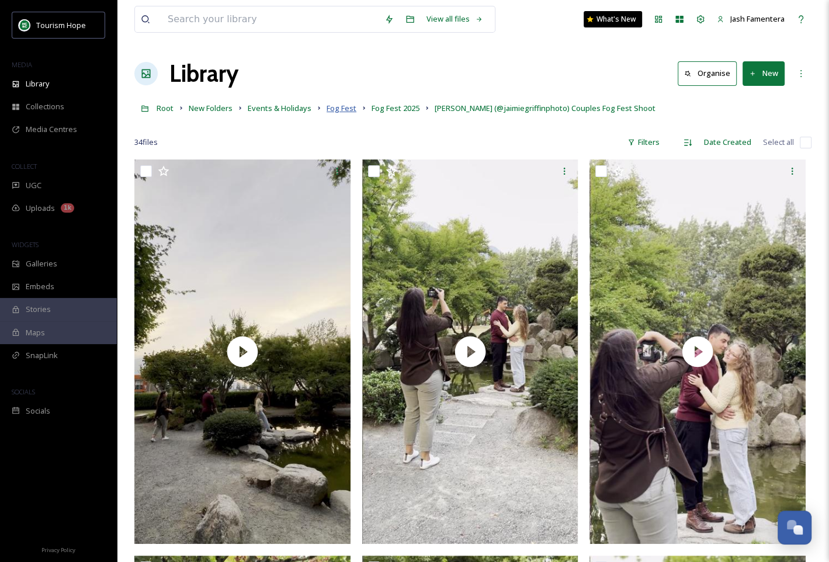
click at [338, 105] on span "Fog Fest" at bounding box center [342, 108] width 30 height 11
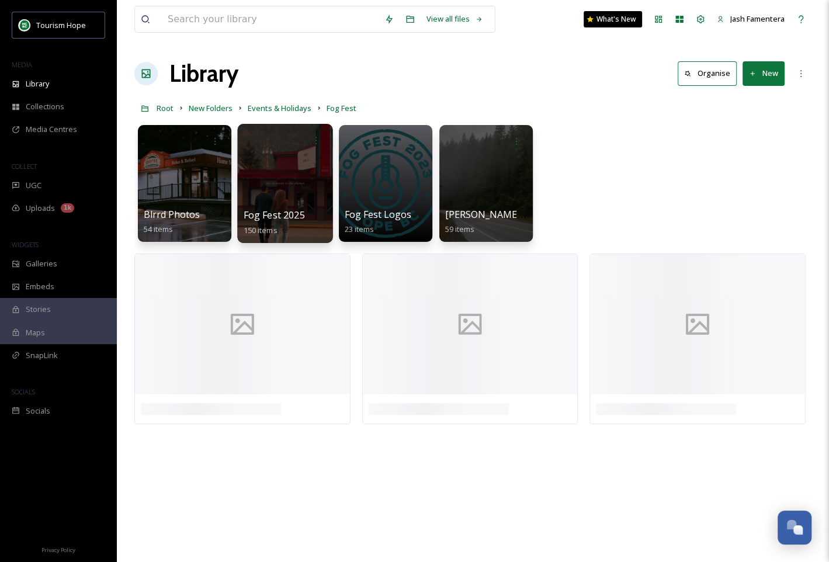
click at [284, 195] on div at bounding box center [284, 183] width 95 height 119
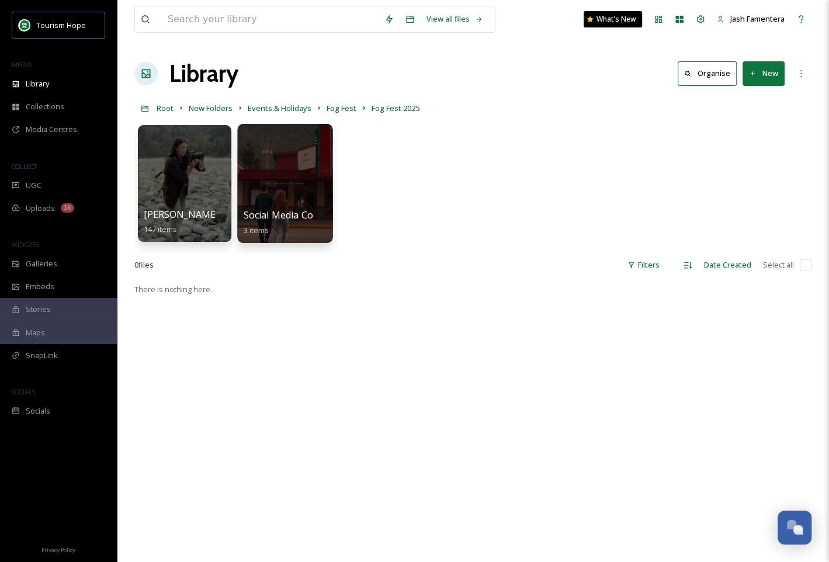
click at [283, 173] on div at bounding box center [284, 183] width 95 height 119
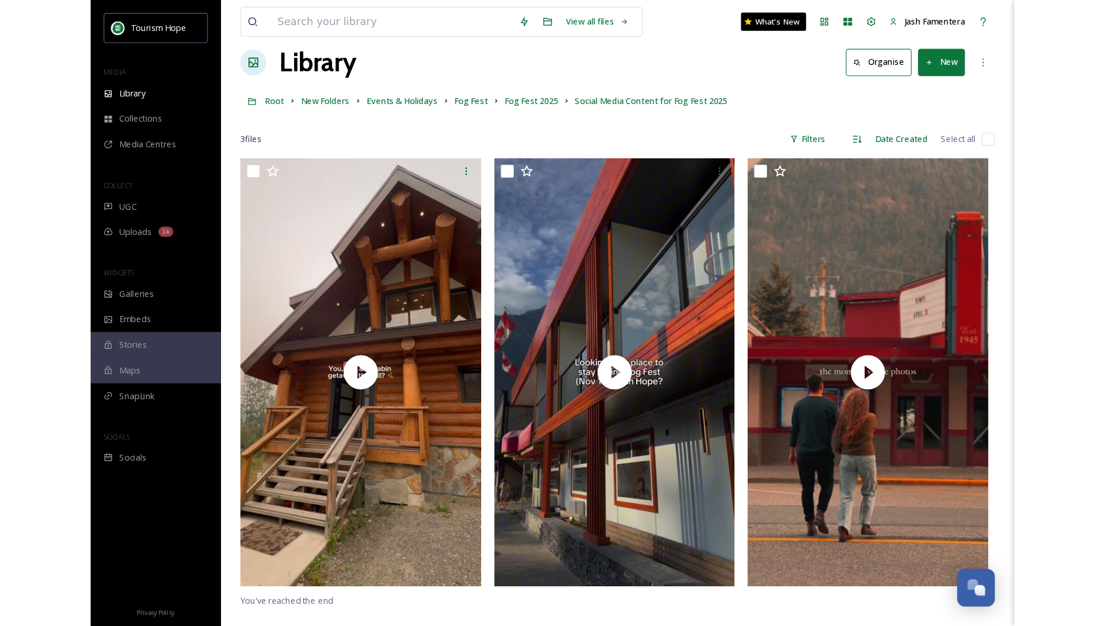
scroll to position [21, 0]
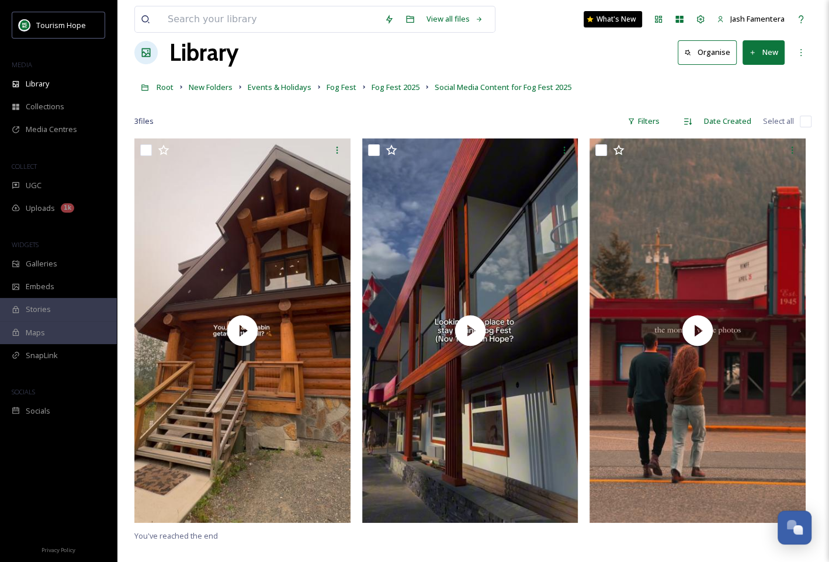
click at [753, 43] on button "New" at bounding box center [764, 52] width 42 height 24
click at [743, 75] on span "File Upload" at bounding box center [758, 79] width 39 height 11
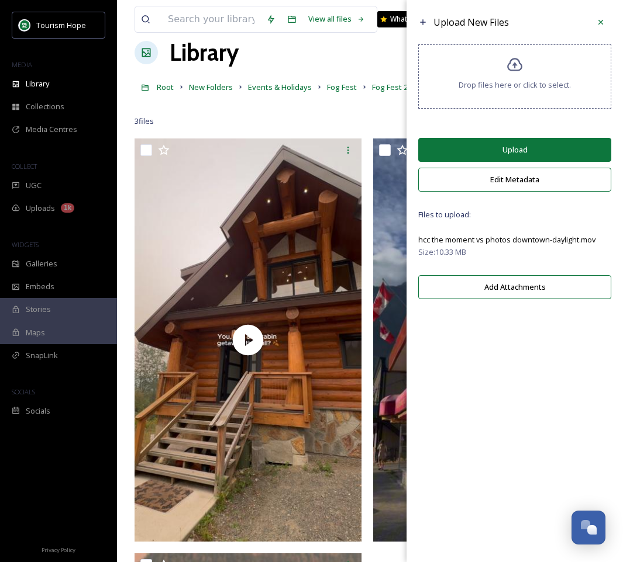
click at [526, 146] on button "Upload" at bounding box center [514, 150] width 193 height 24
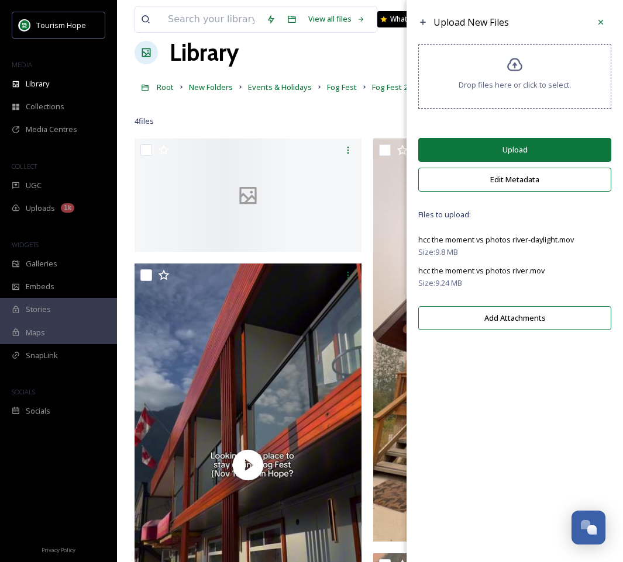
click at [527, 150] on button "Upload" at bounding box center [514, 150] width 193 height 24
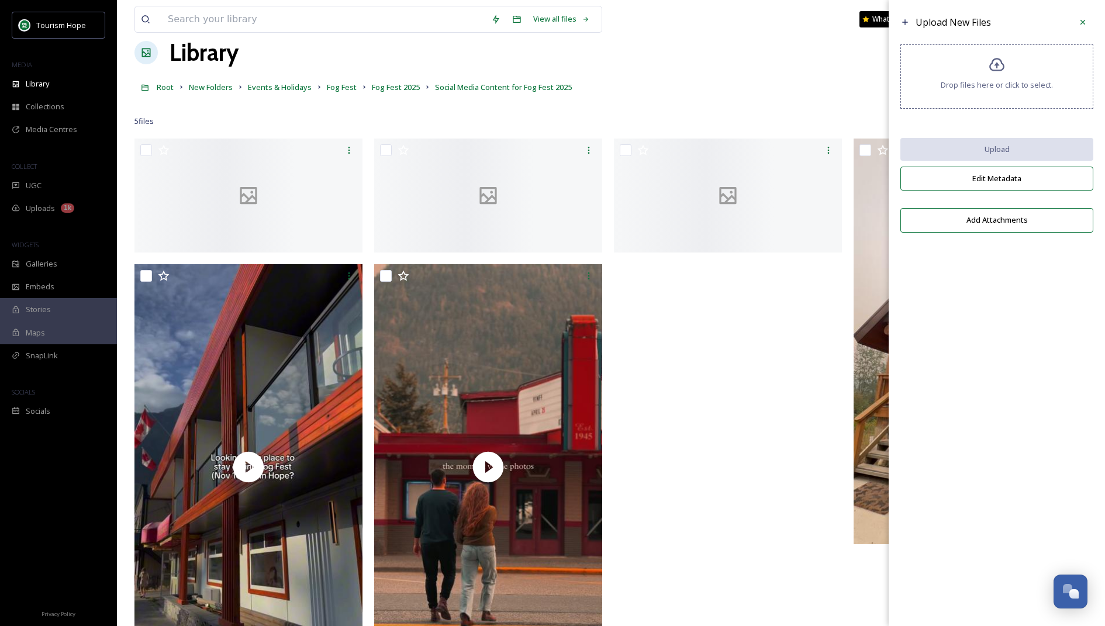
click at [687, 103] on div at bounding box center [610, 104] width 953 height 12
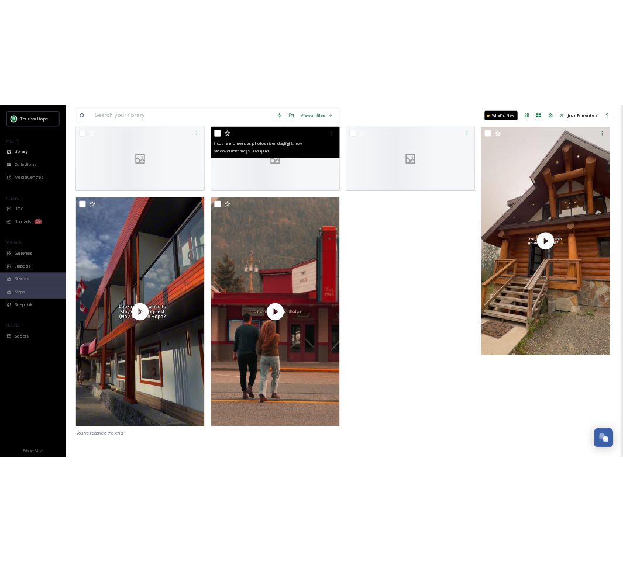
scroll to position [0, 0]
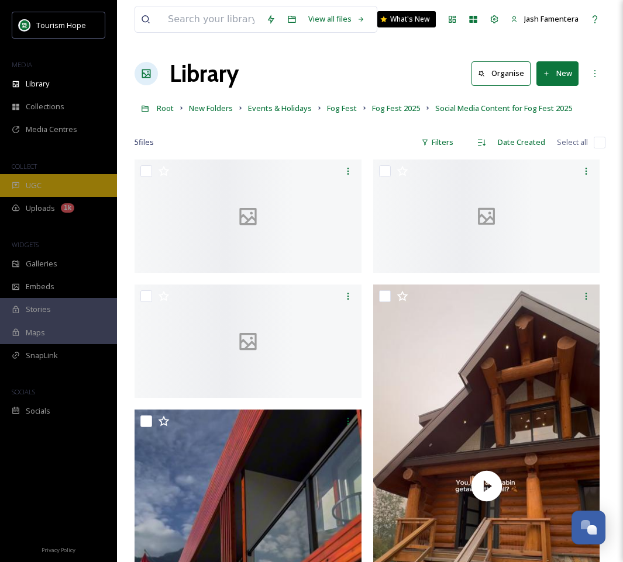
click at [34, 184] on span "UGC" at bounding box center [34, 185] width 16 height 11
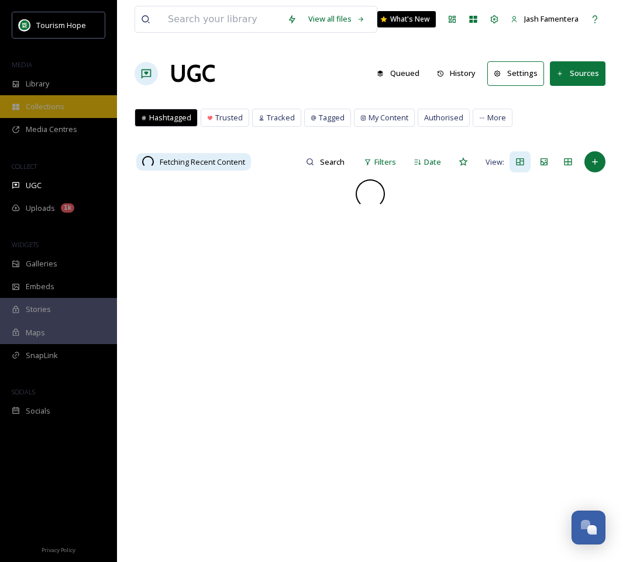
click at [56, 116] on div "Collections" at bounding box center [58, 106] width 117 height 23
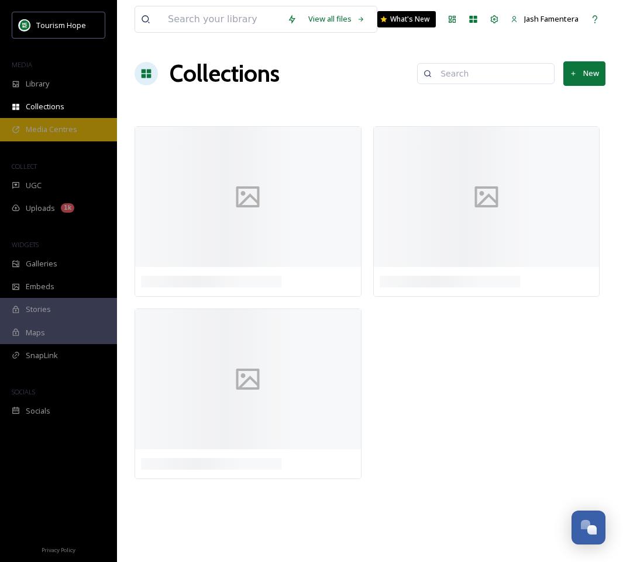
click at [56, 134] on div "Media Centres" at bounding box center [58, 129] width 117 height 23
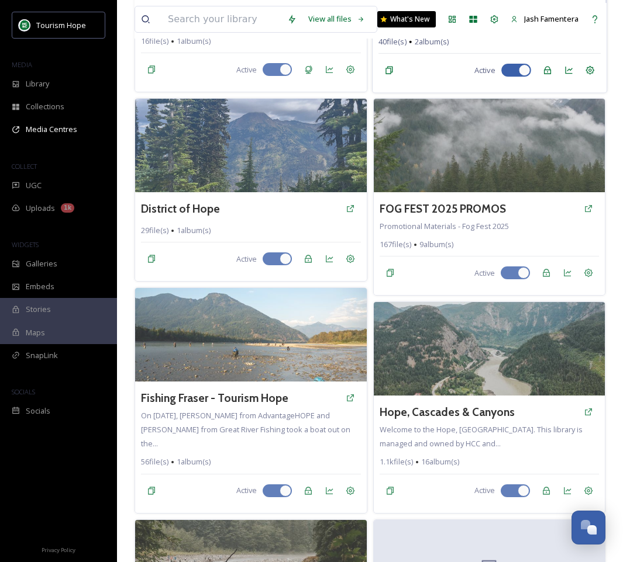
scroll to position [226, 0]
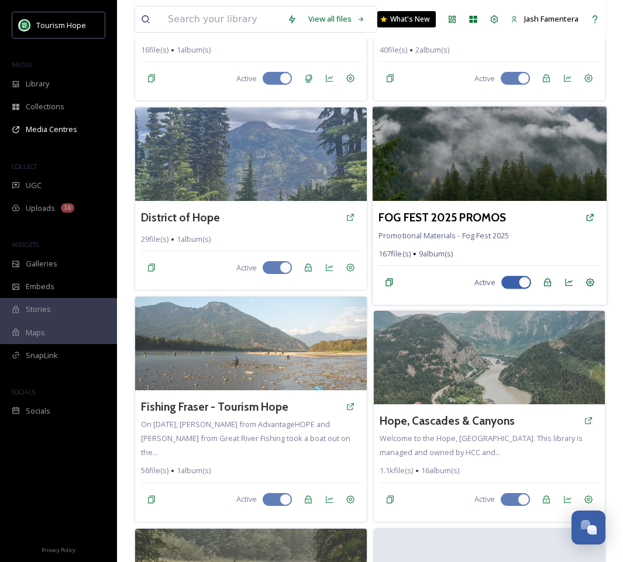
click at [448, 185] on img at bounding box center [488, 154] width 233 height 95
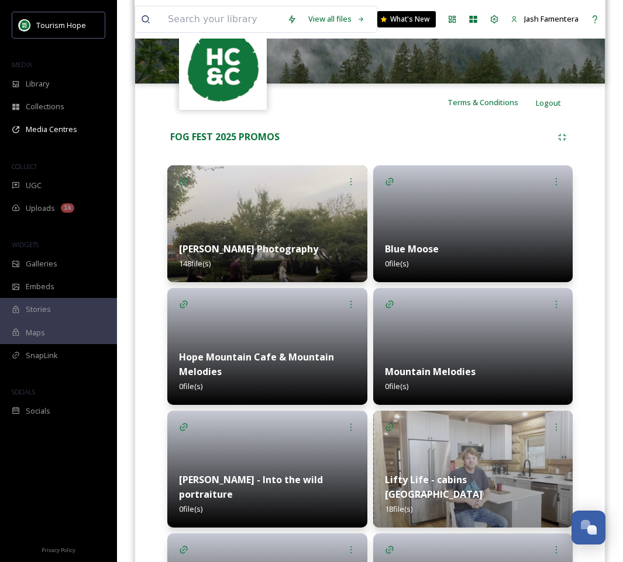
scroll to position [193, 0]
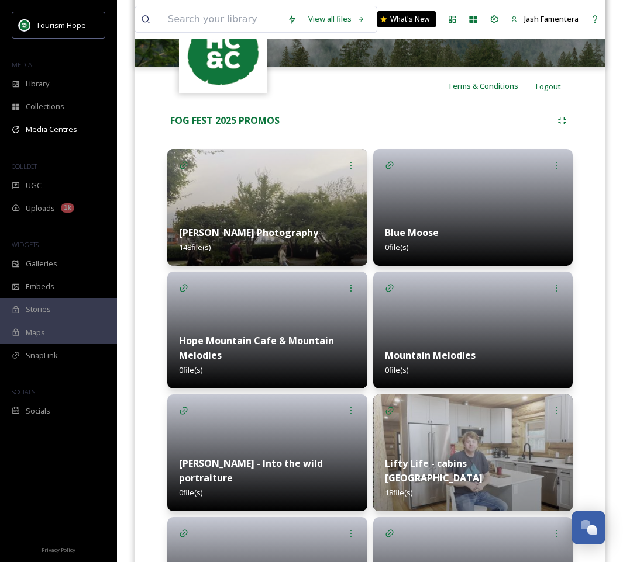
click at [279, 231] on strong "[PERSON_NAME] Photography" at bounding box center [248, 232] width 139 height 13
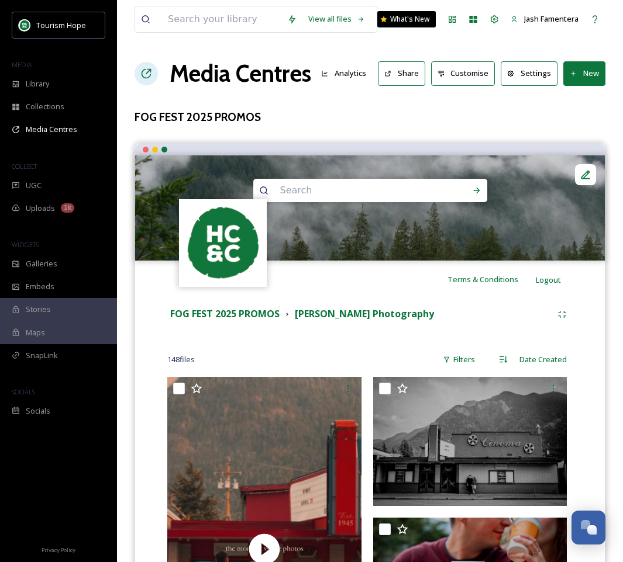
click at [579, 70] on button "New" at bounding box center [584, 73] width 42 height 24
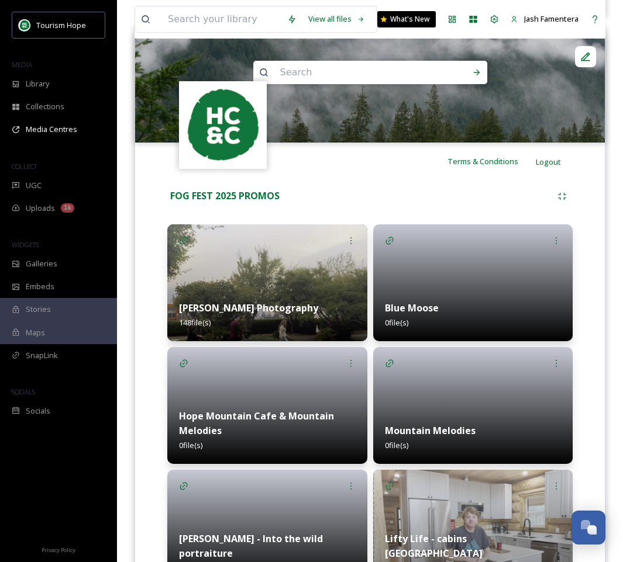
scroll to position [158, 0]
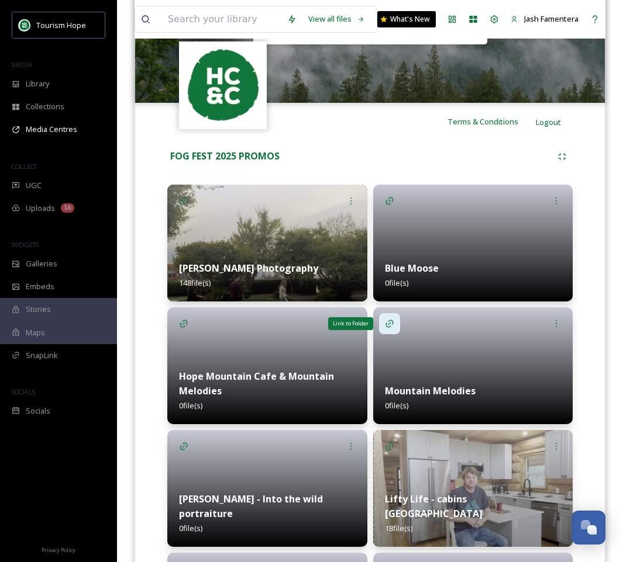
click at [388, 320] on icon at bounding box center [389, 323] width 9 height 9
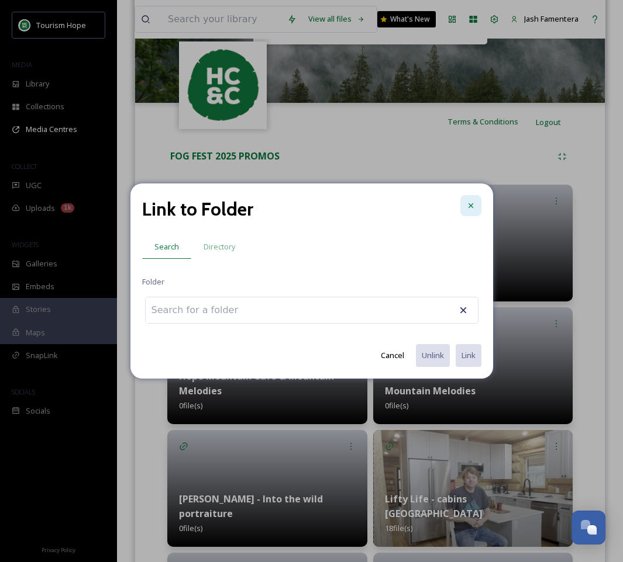
click at [478, 209] on div at bounding box center [470, 205] width 21 height 21
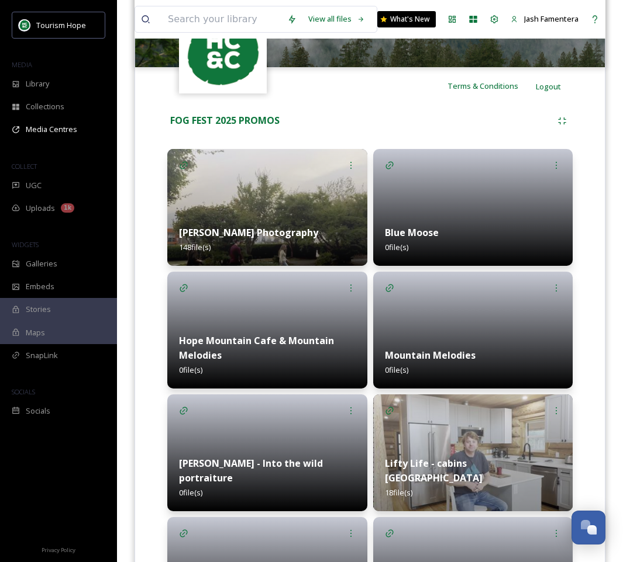
scroll to position [200, 0]
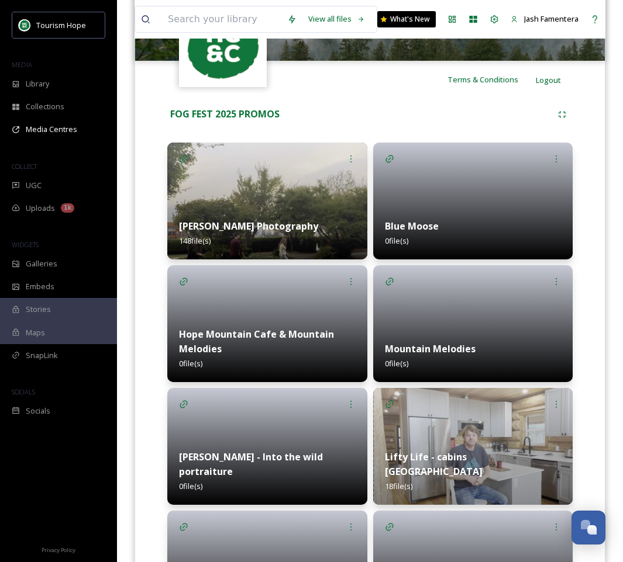
click at [222, 177] on img at bounding box center [267, 201] width 200 height 117
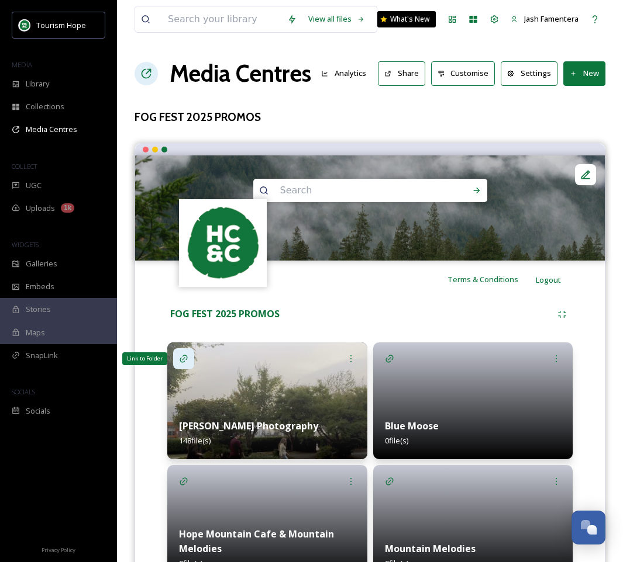
click at [184, 355] on icon at bounding box center [183, 358] width 9 height 9
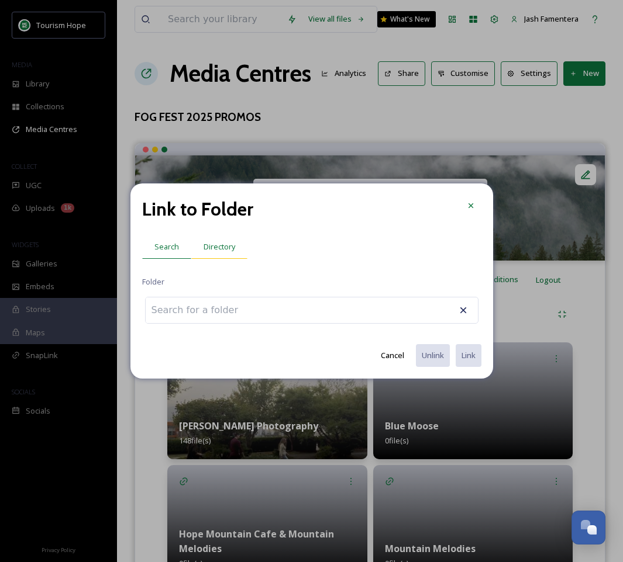
click at [225, 251] on span "Directory" at bounding box center [219, 246] width 32 height 11
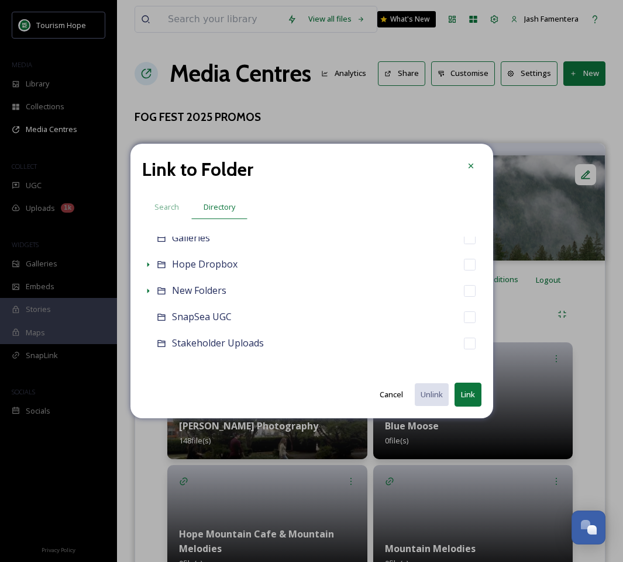
scroll to position [145, 0]
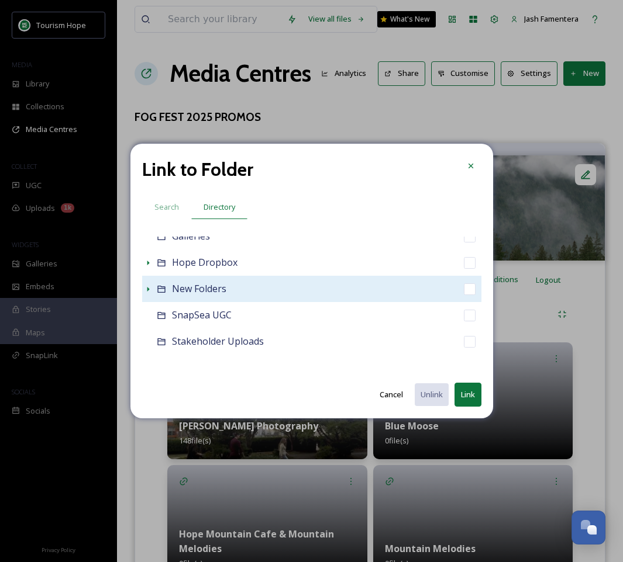
click at [153, 295] on div "New Folders" at bounding box center [311, 289] width 339 height 26
checkbox input "false"
click at [153, 295] on div "New Folders" at bounding box center [311, 289] width 339 height 26
click at [151, 289] on icon at bounding box center [147, 289] width 9 height 9
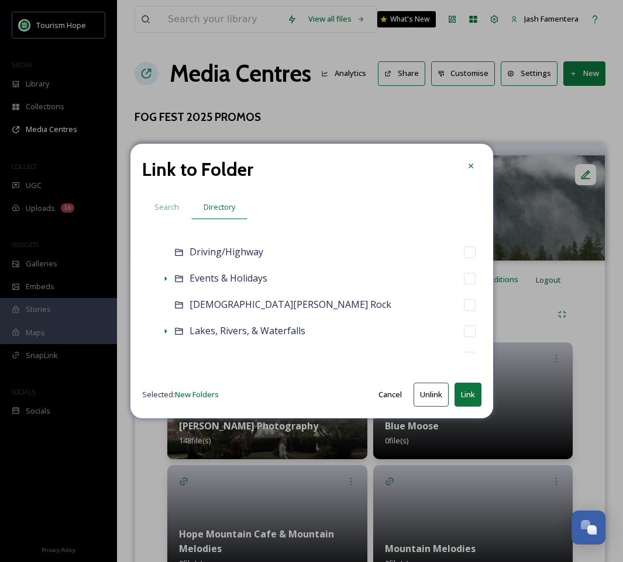
scroll to position [428, 0]
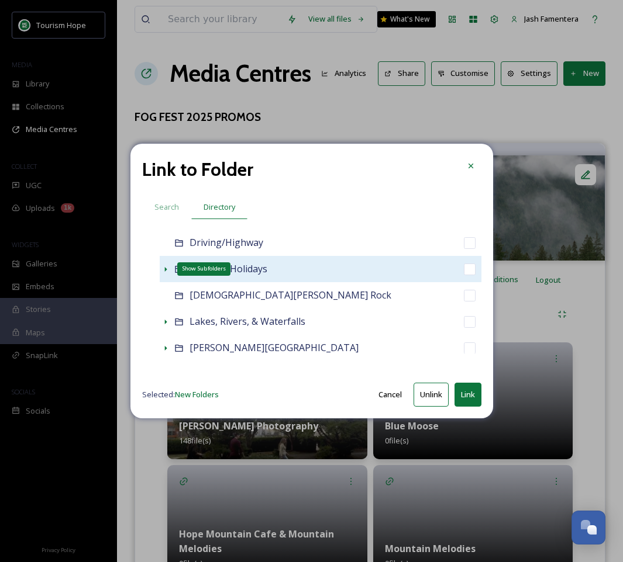
click at [161, 268] on icon at bounding box center [165, 269] width 9 height 9
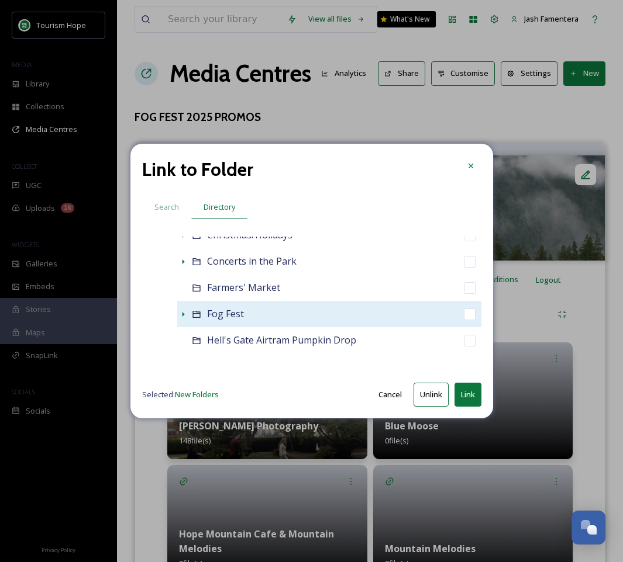
scroll to position [602, 0]
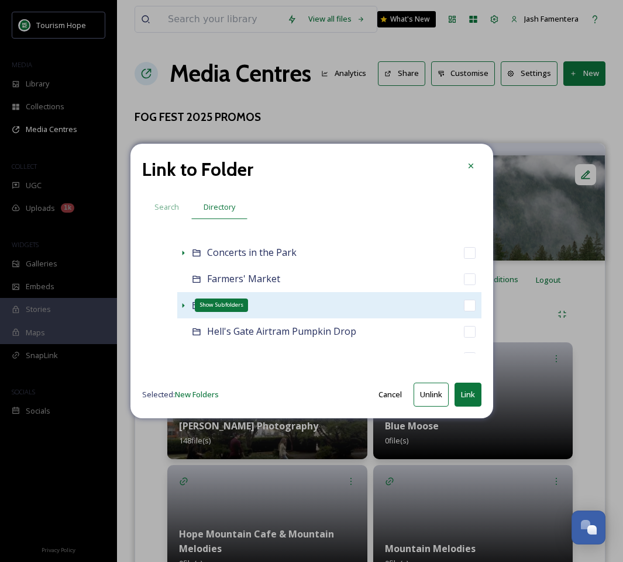
click at [185, 305] on icon at bounding box center [182, 305] width 9 height 9
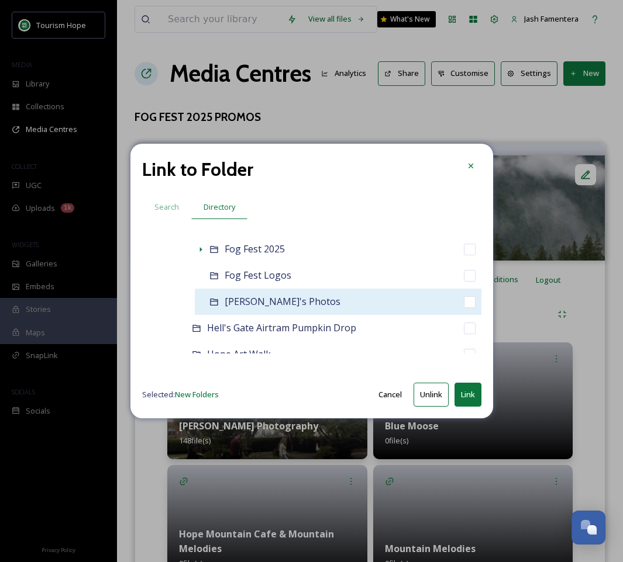
scroll to position [694, 0]
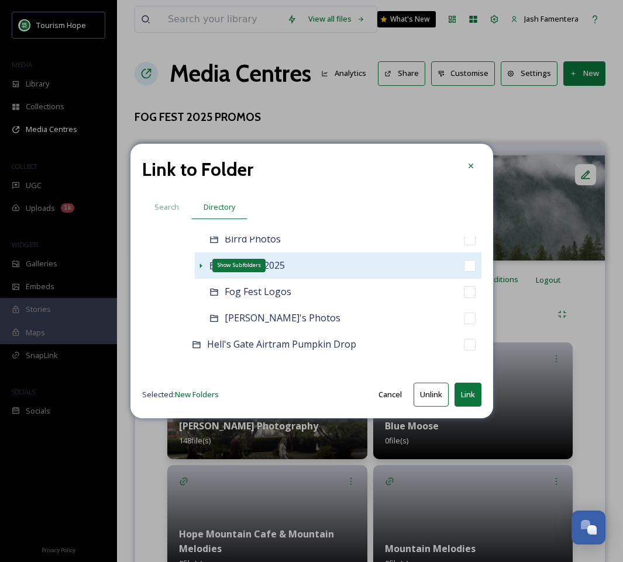
click at [199, 264] on icon at bounding box center [200, 265] width 9 height 9
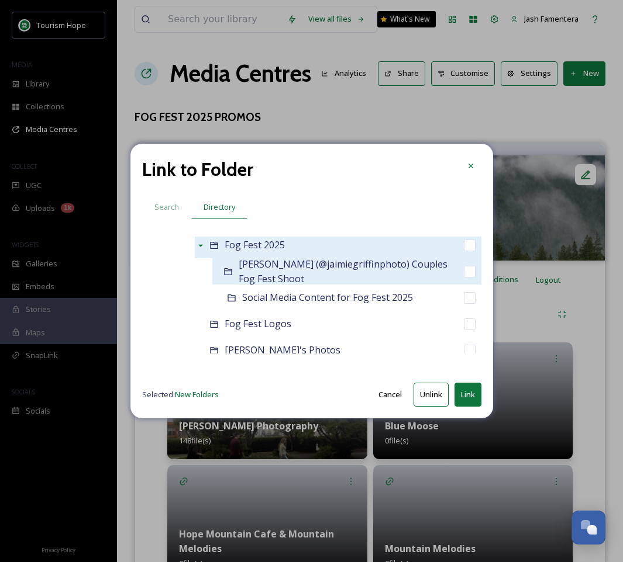
scroll to position [714, 0]
click at [234, 270] on div "[PERSON_NAME] (@jaimiegriffinphoto) Couples Fog Fest Shoot" at bounding box center [346, 273] width 269 height 26
checkbox input "false"
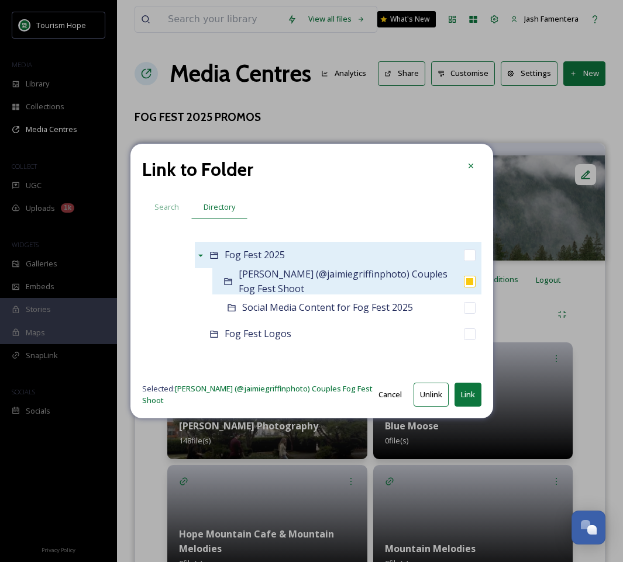
scroll to position [694, 0]
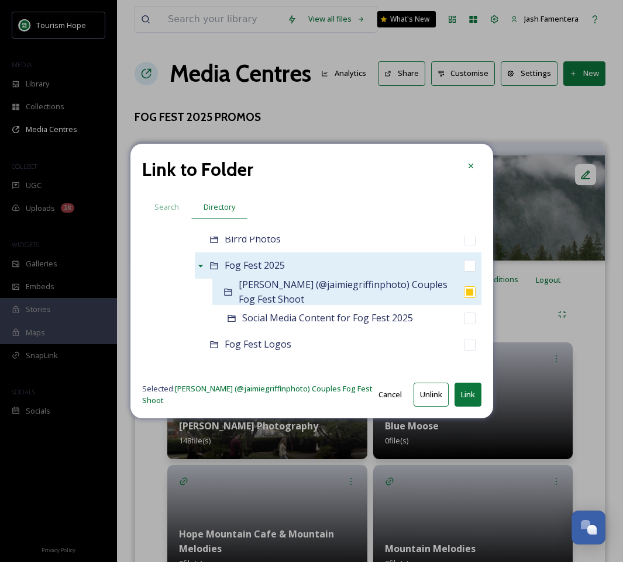
click at [237, 286] on div "[PERSON_NAME] (@jaimiegriffinphoto) Couples Fog Fest Shoot" at bounding box center [346, 292] width 269 height 26
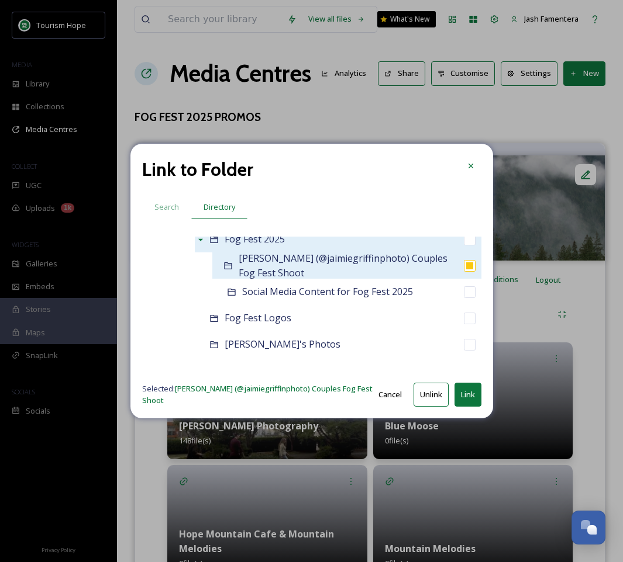
scroll to position [711, 0]
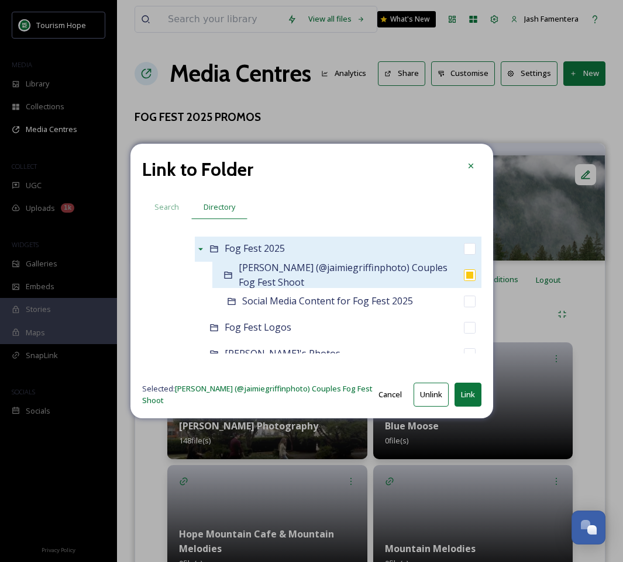
click at [221, 273] on div "[PERSON_NAME] (@jaimiegriffinphoto) Couples Fog Fest Shoot" at bounding box center [346, 275] width 269 height 26
click at [332, 281] on div "[PERSON_NAME] (@jaimiegriffinphoto) Couples Fog Fest Shoot" at bounding box center [347, 275] width 219 height 29
click at [349, 270] on span "[PERSON_NAME] (@jaimiegriffinphoto) Couples Fog Fest Shoot" at bounding box center [342, 274] width 209 height 27
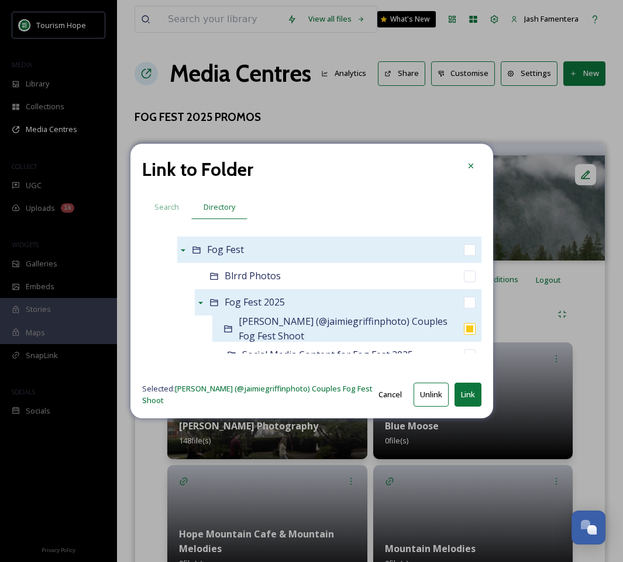
scroll to position [656, 0]
click at [465, 331] on input "checkbox" at bounding box center [470, 330] width 12 height 12
click at [466, 334] on input "checkbox" at bounding box center [470, 330] width 12 height 12
click at [468, 330] on input "checkbox" at bounding box center [470, 330] width 12 height 12
checkbox input "true"
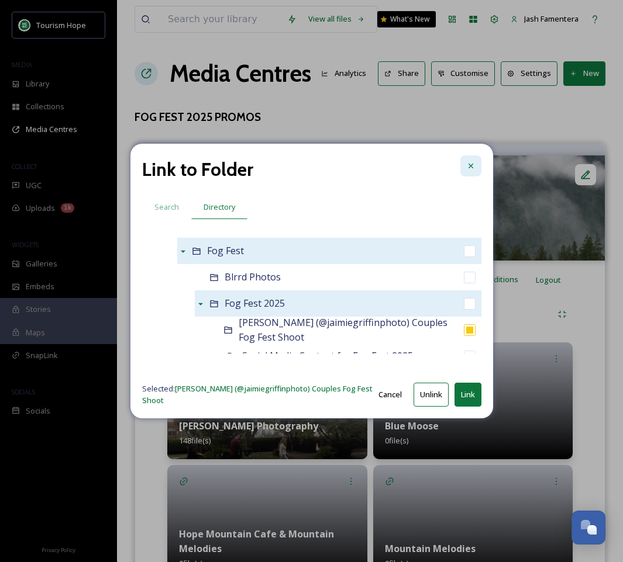
click at [462, 167] on div at bounding box center [470, 165] width 21 height 21
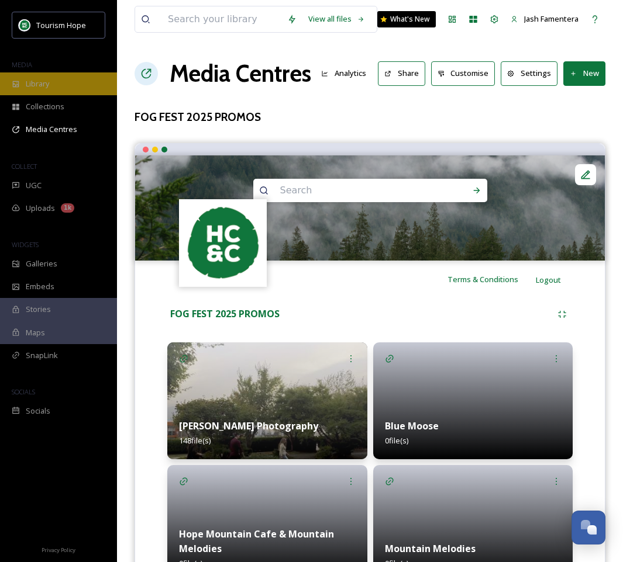
click at [57, 86] on div "Library" at bounding box center [58, 83] width 117 height 23
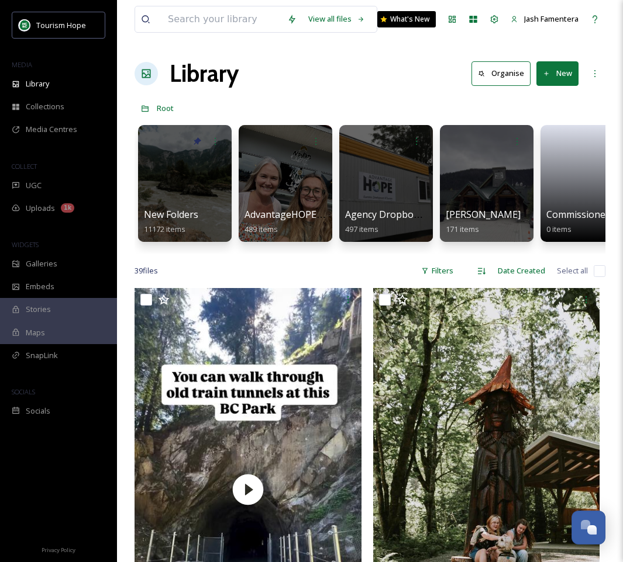
click at [231, 179] on div "New Folders 11172 items AdvantageHOPE Image Bank 489 items Agency Dropbox Asset…" at bounding box center [369, 186] width 471 height 134
click at [210, 195] on div at bounding box center [184, 183] width 95 height 119
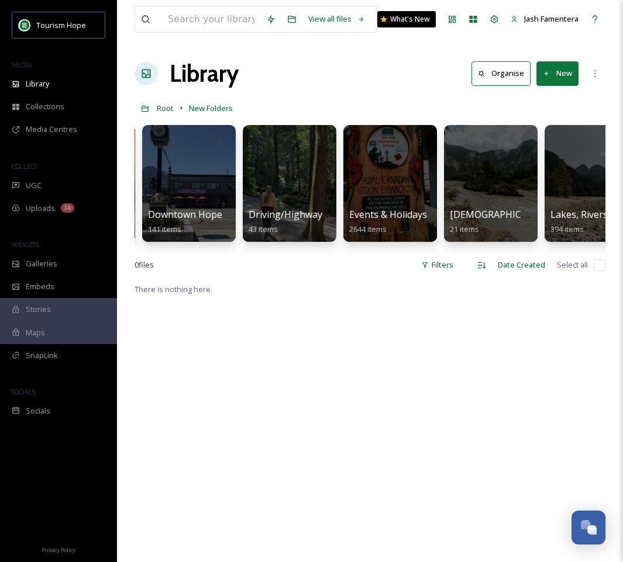
scroll to position [0, 702]
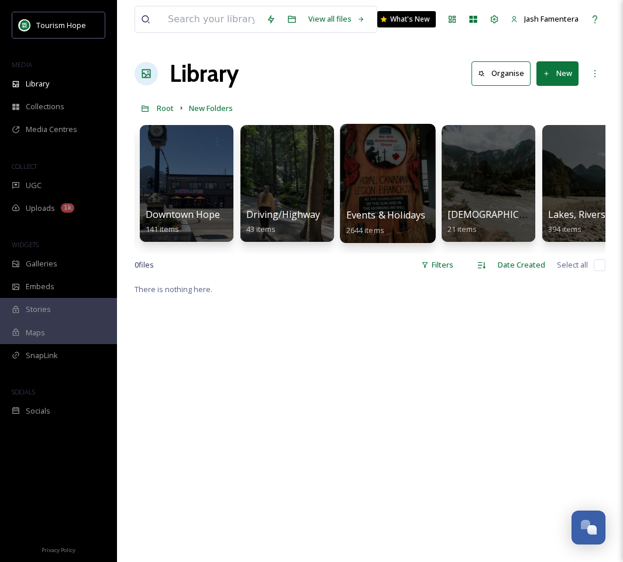
click at [383, 184] on div at bounding box center [387, 183] width 95 height 119
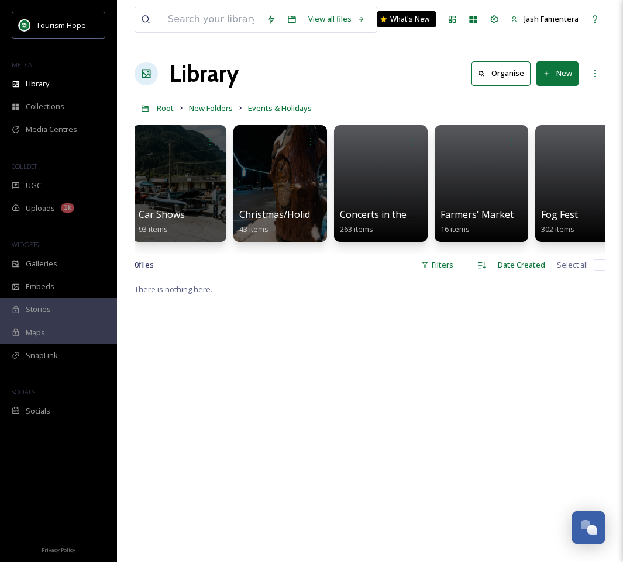
scroll to position [0, 455]
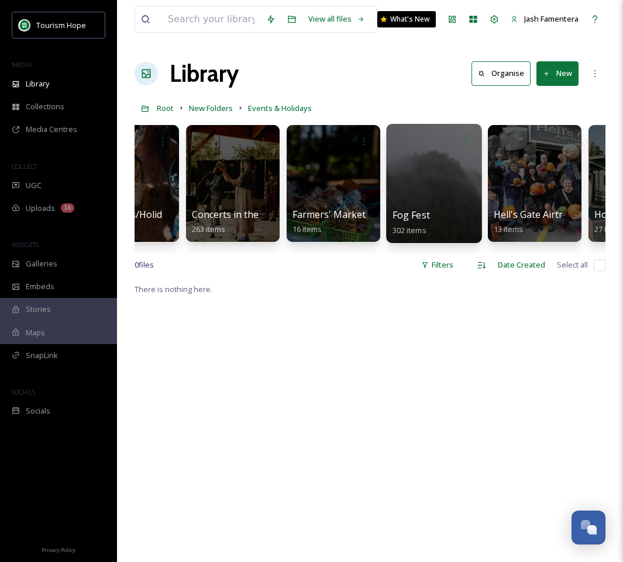
click at [435, 175] on div at bounding box center [433, 183] width 95 height 119
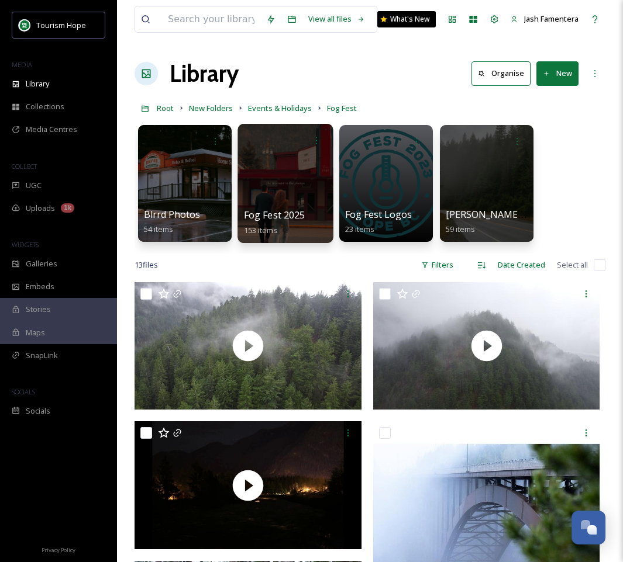
click at [297, 167] on div at bounding box center [284, 183] width 95 height 119
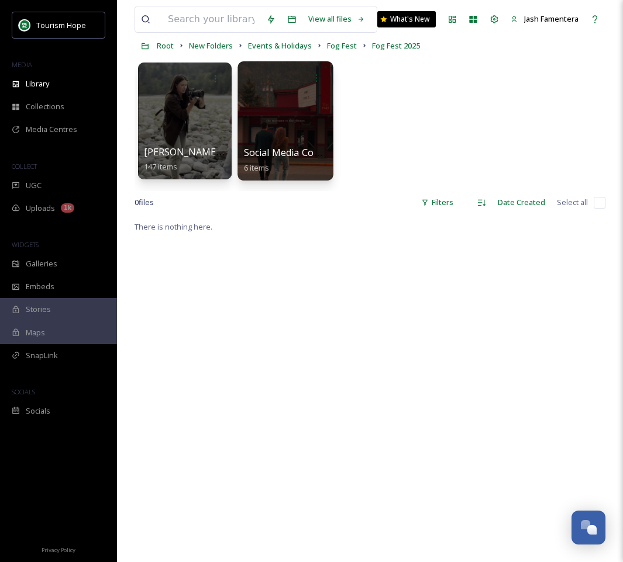
scroll to position [65, 0]
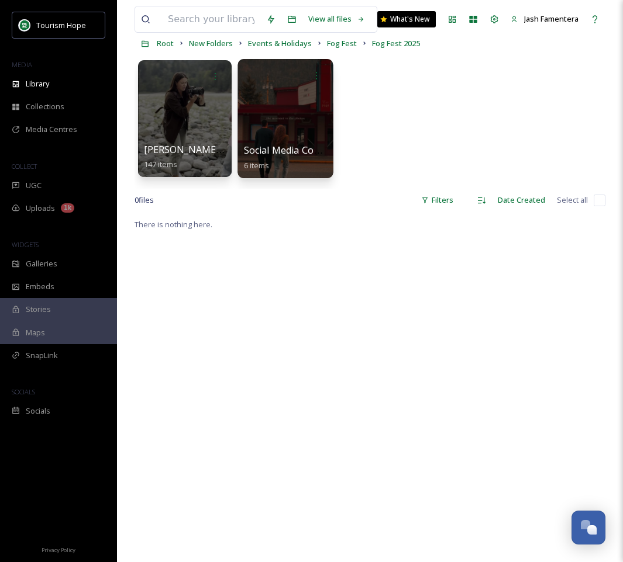
click at [267, 133] on div at bounding box center [284, 118] width 95 height 119
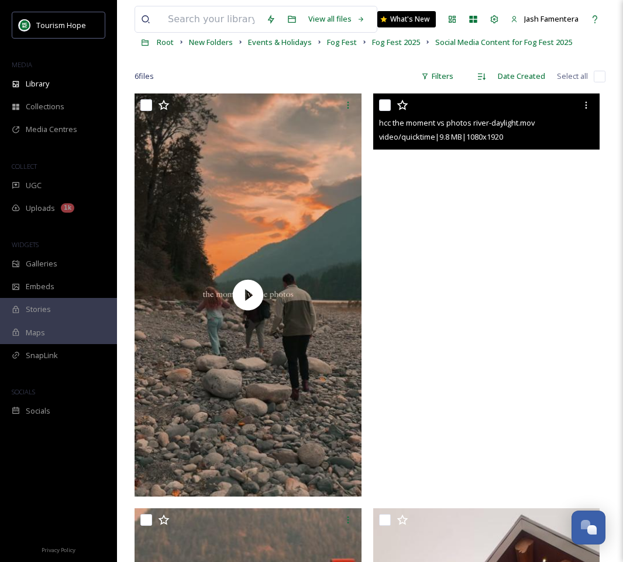
scroll to position [19, 0]
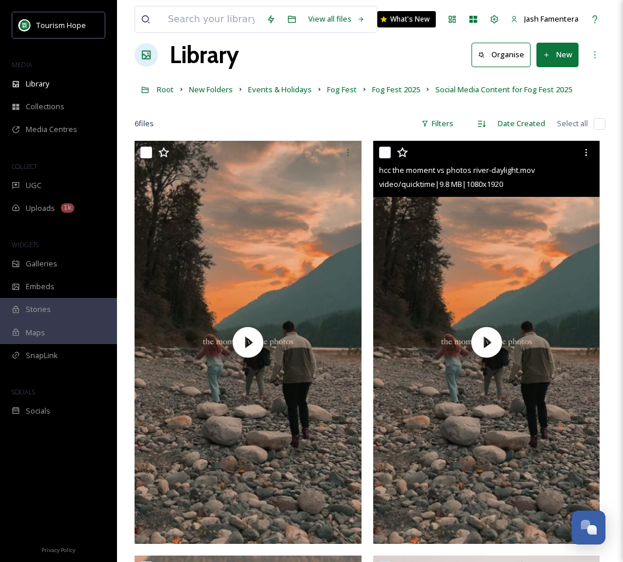
click at [383, 152] on input "checkbox" at bounding box center [385, 153] width 12 height 12
checkbox input "true"
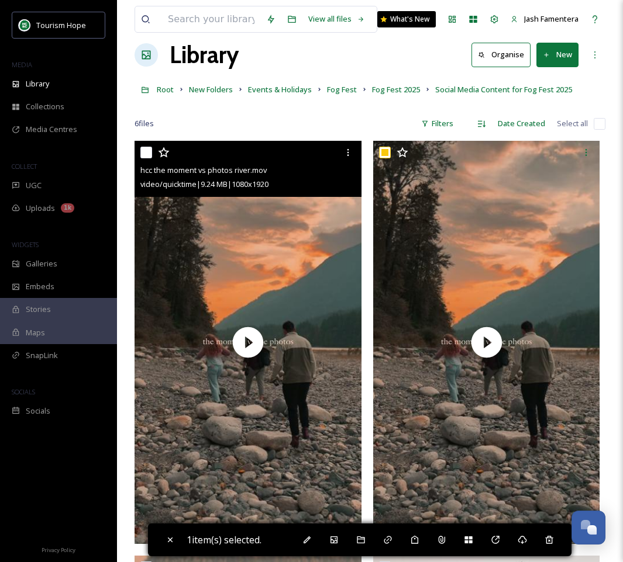
click at [144, 151] on input "checkbox" at bounding box center [146, 153] width 12 height 12
checkbox input "true"
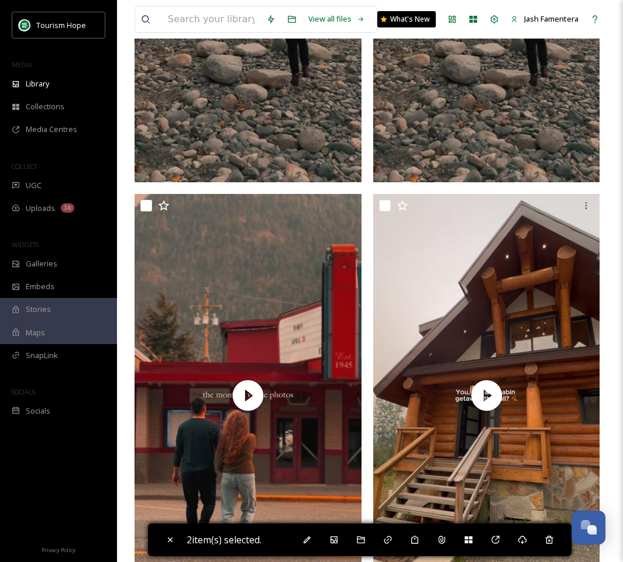
scroll to position [366, 0]
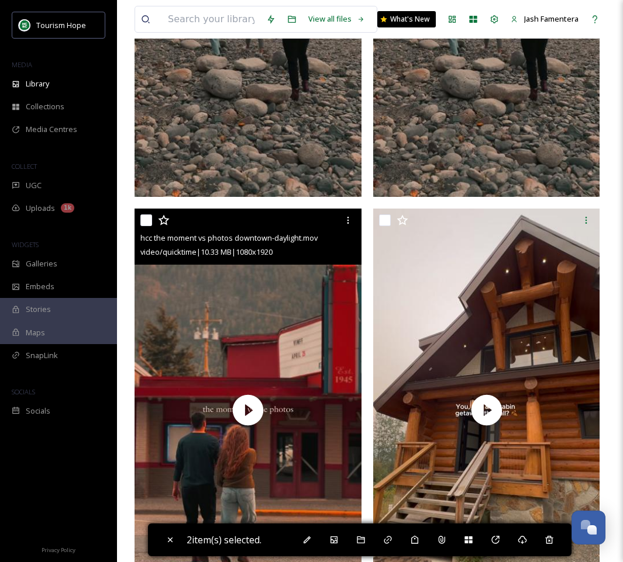
click at [146, 218] on input "checkbox" at bounding box center [146, 221] width 12 height 12
checkbox input "true"
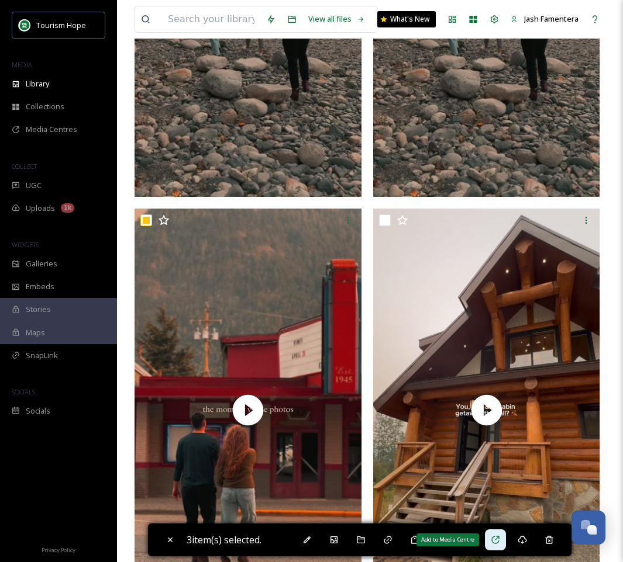
click at [499, 534] on div "Add to Media Centre" at bounding box center [495, 540] width 21 height 21
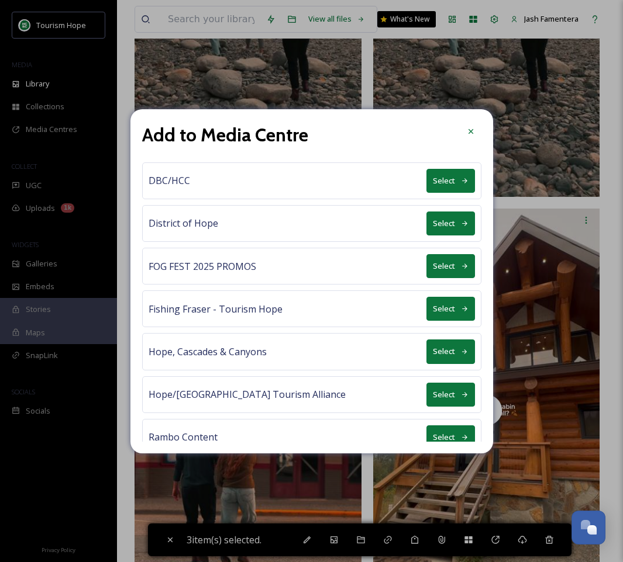
scroll to position [34, 0]
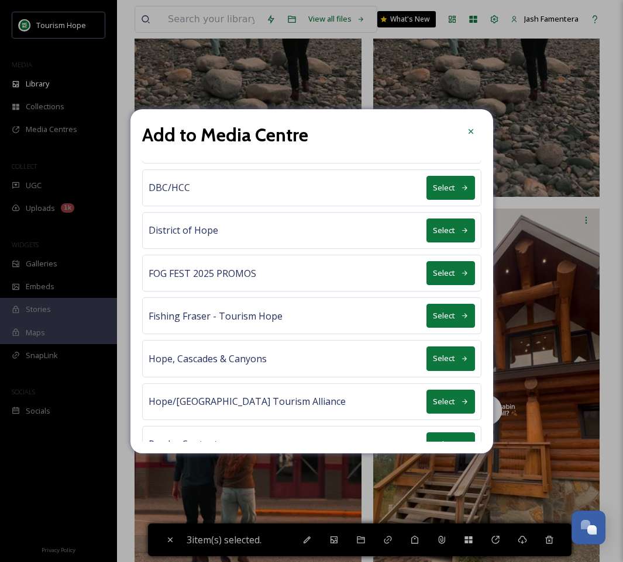
click at [457, 274] on button "Select" at bounding box center [450, 273] width 49 height 24
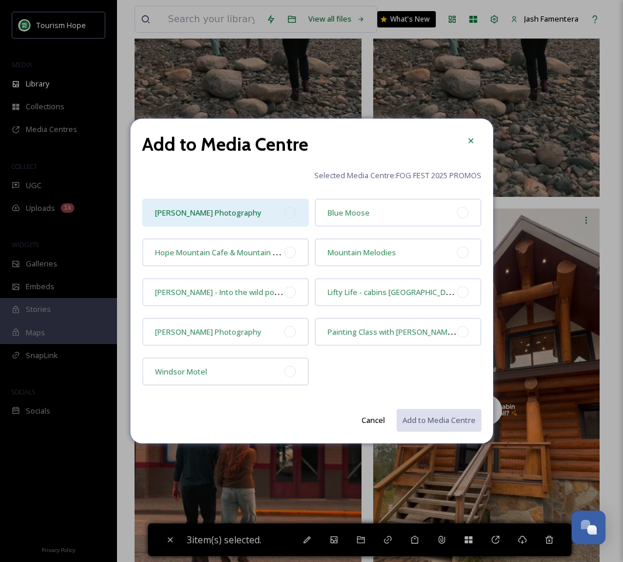
click at [292, 215] on div at bounding box center [290, 213] width 12 height 12
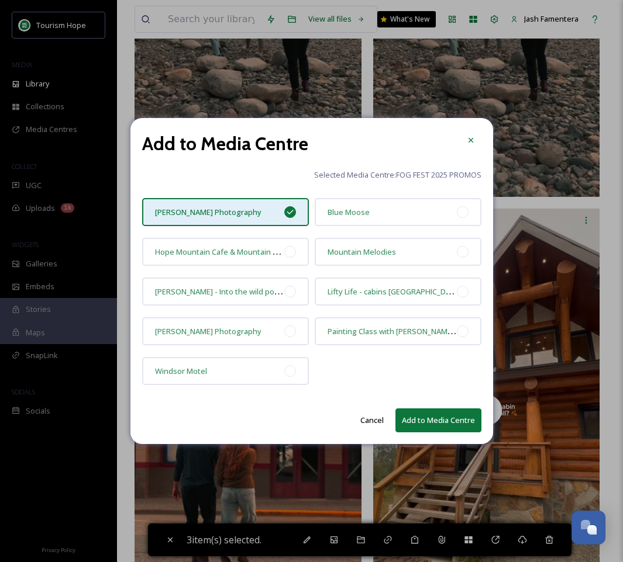
click at [425, 416] on button "Add to Media Centre" at bounding box center [438, 421] width 86 height 24
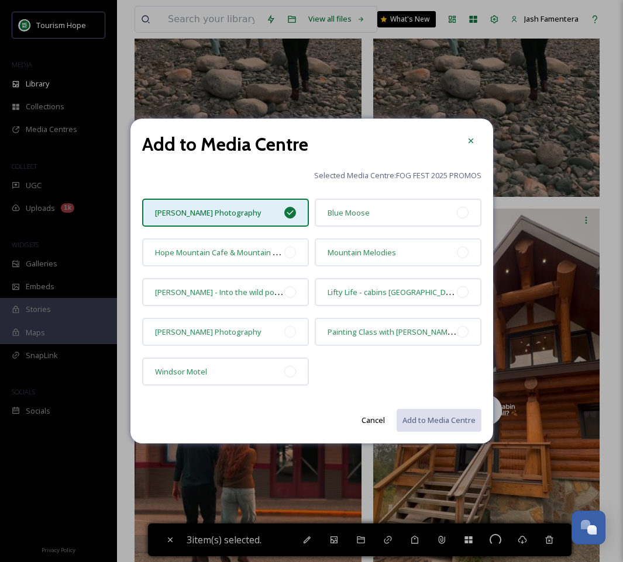
checkbox input "false"
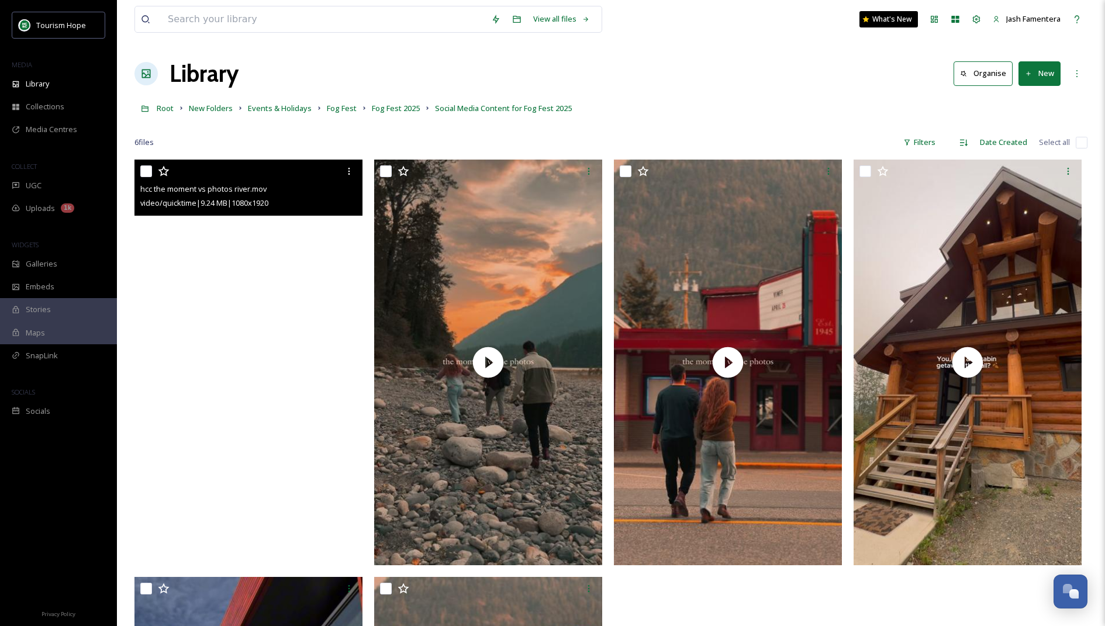
click at [273, 292] on video "hcc the moment vs photos river.mov" at bounding box center [248, 362] width 228 height 405
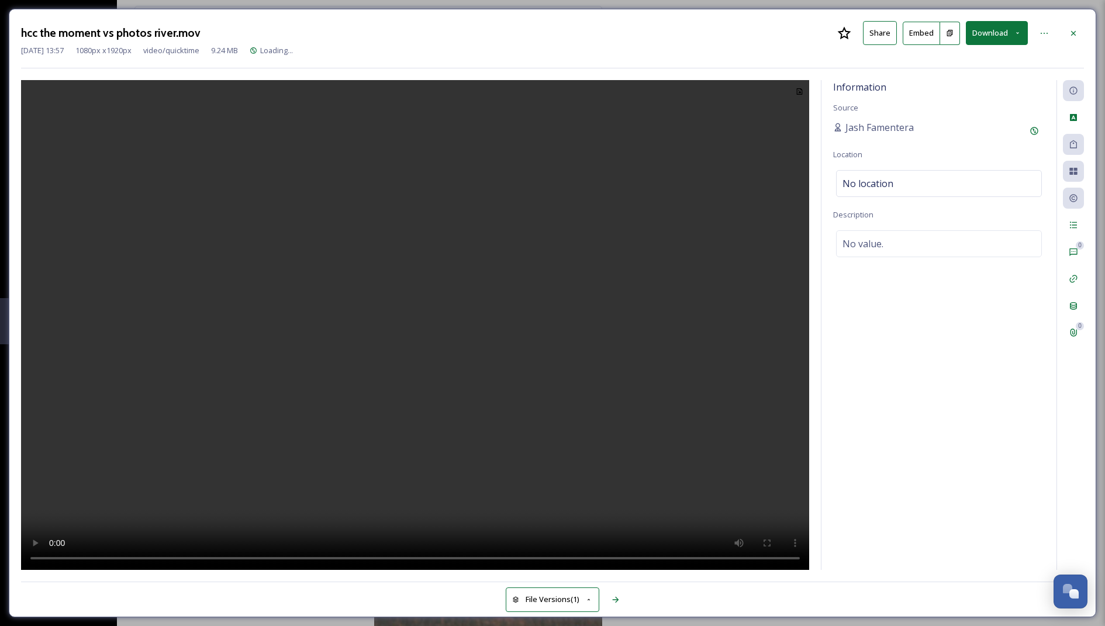
click at [319, 360] on video at bounding box center [415, 325] width 788 height 491
click at [829, 29] on div at bounding box center [1073, 33] width 21 height 21
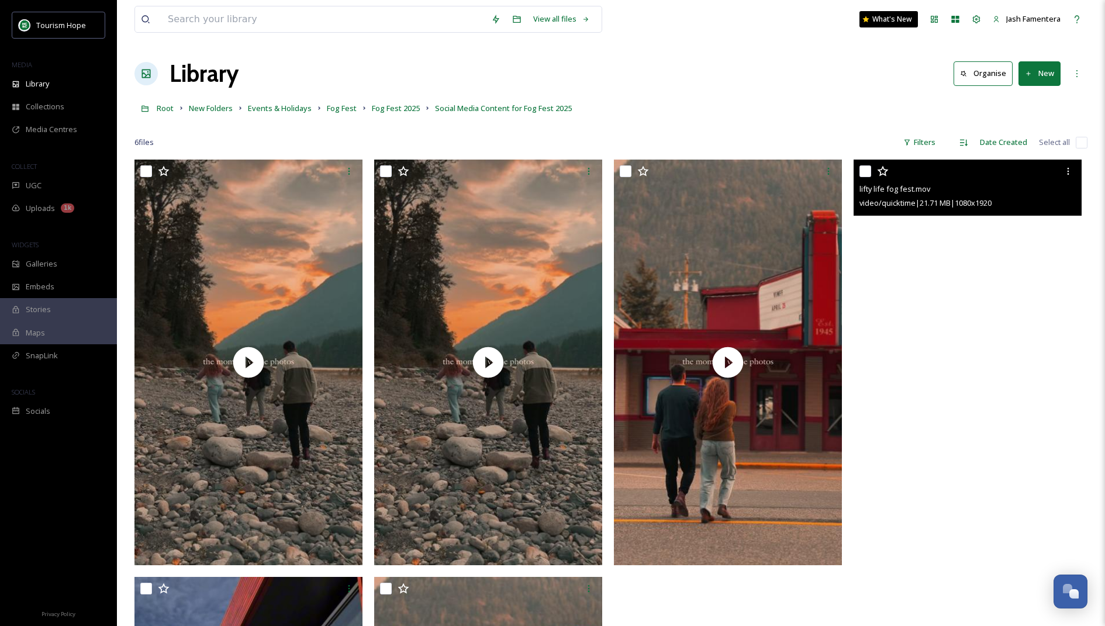
click at [829, 246] on video "lifty life fog fest.mov" at bounding box center [967, 362] width 228 height 405
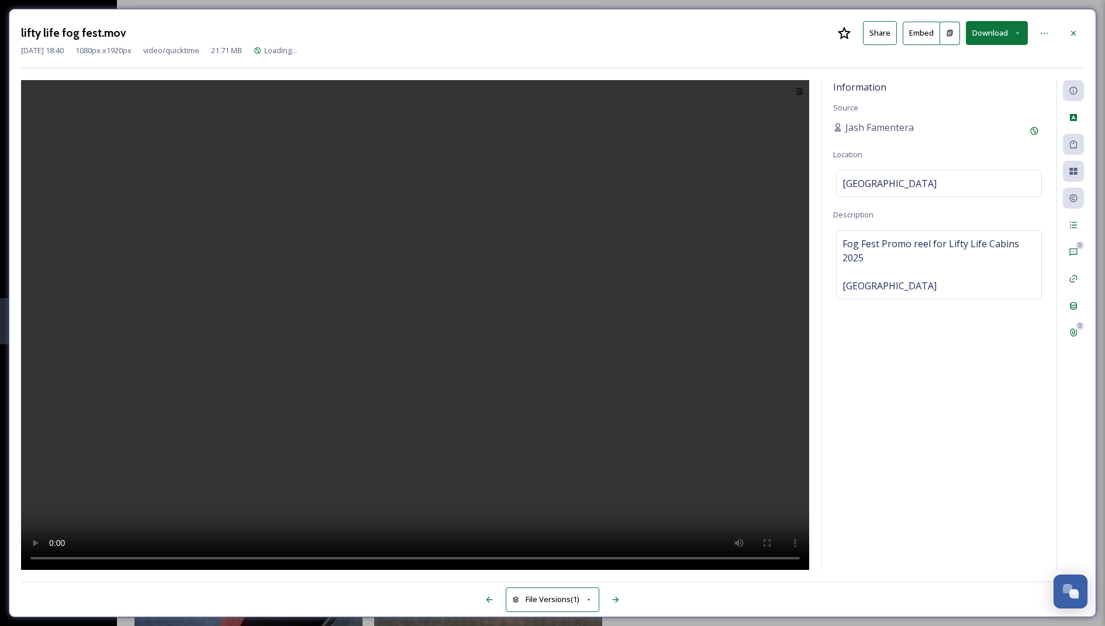
click at [552, 224] on video at bounding box center [415, 325] width 788 height 491
click at [504, 222] on video at bounding box center [415, 325] width 788 height 491
click at [829, 27] on div at bounding box center [1073, 33] width 21 height 21
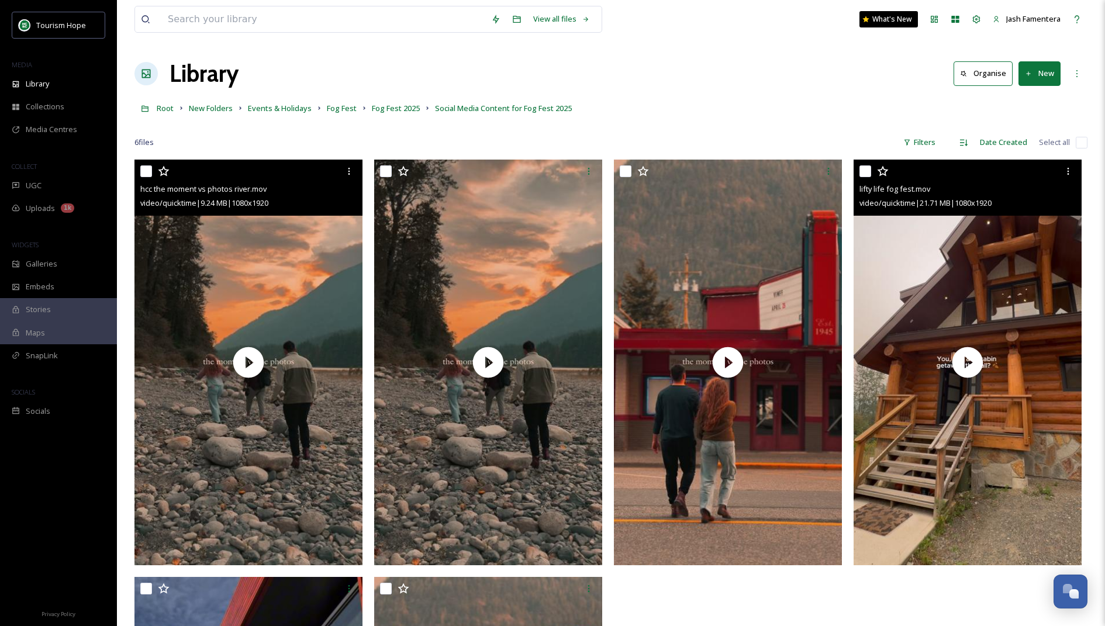
scroll to position [375, 0]
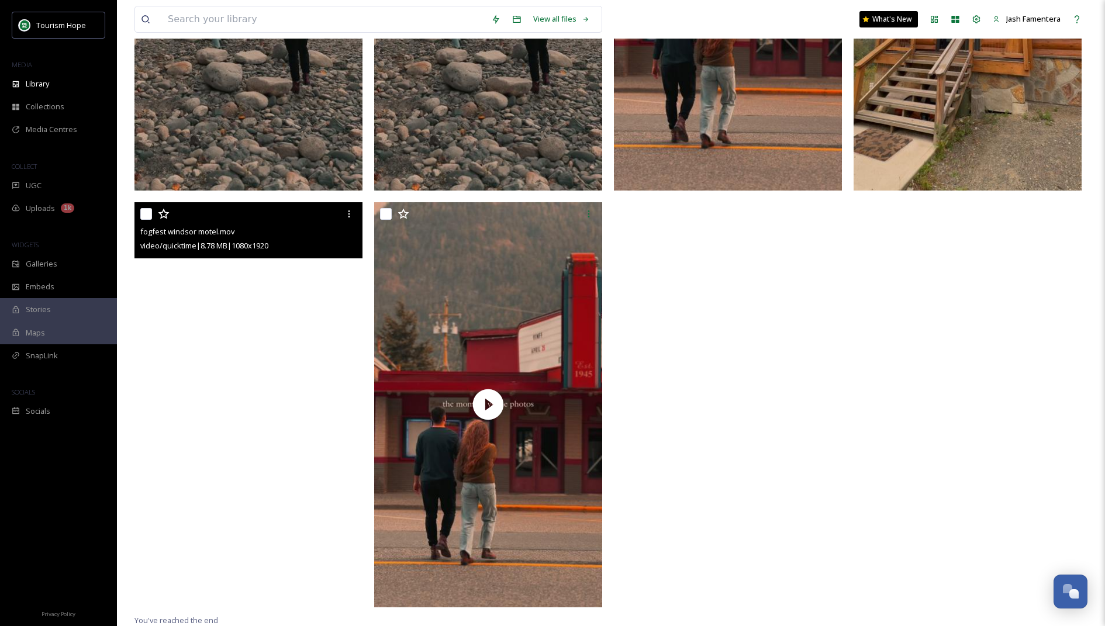
click at [220, 293] on video "fogfest windsor motel.mov" at bounding box center [248, 404] width 228 height 405
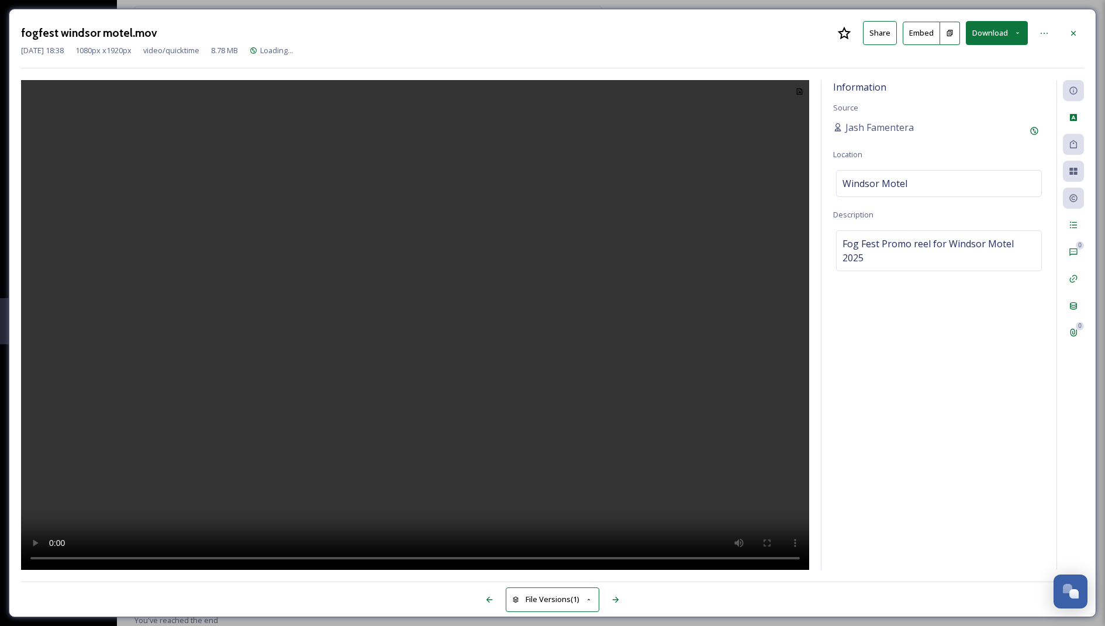
click at [478, 448] on video at bounding box center [415, 325] width 788 height 491
click at [829, 27] on div at bounding box center [1073, 33] width 21 height 21
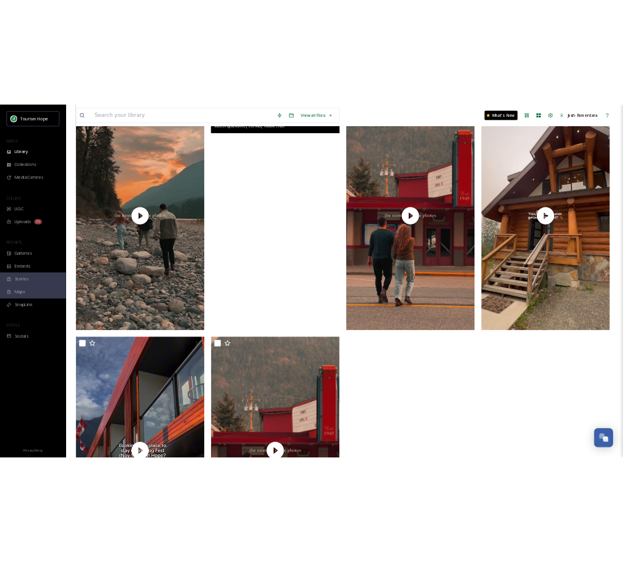
scroll to position [157, 0]
